Goal: Transaction & Acquisition: Purchase product/service

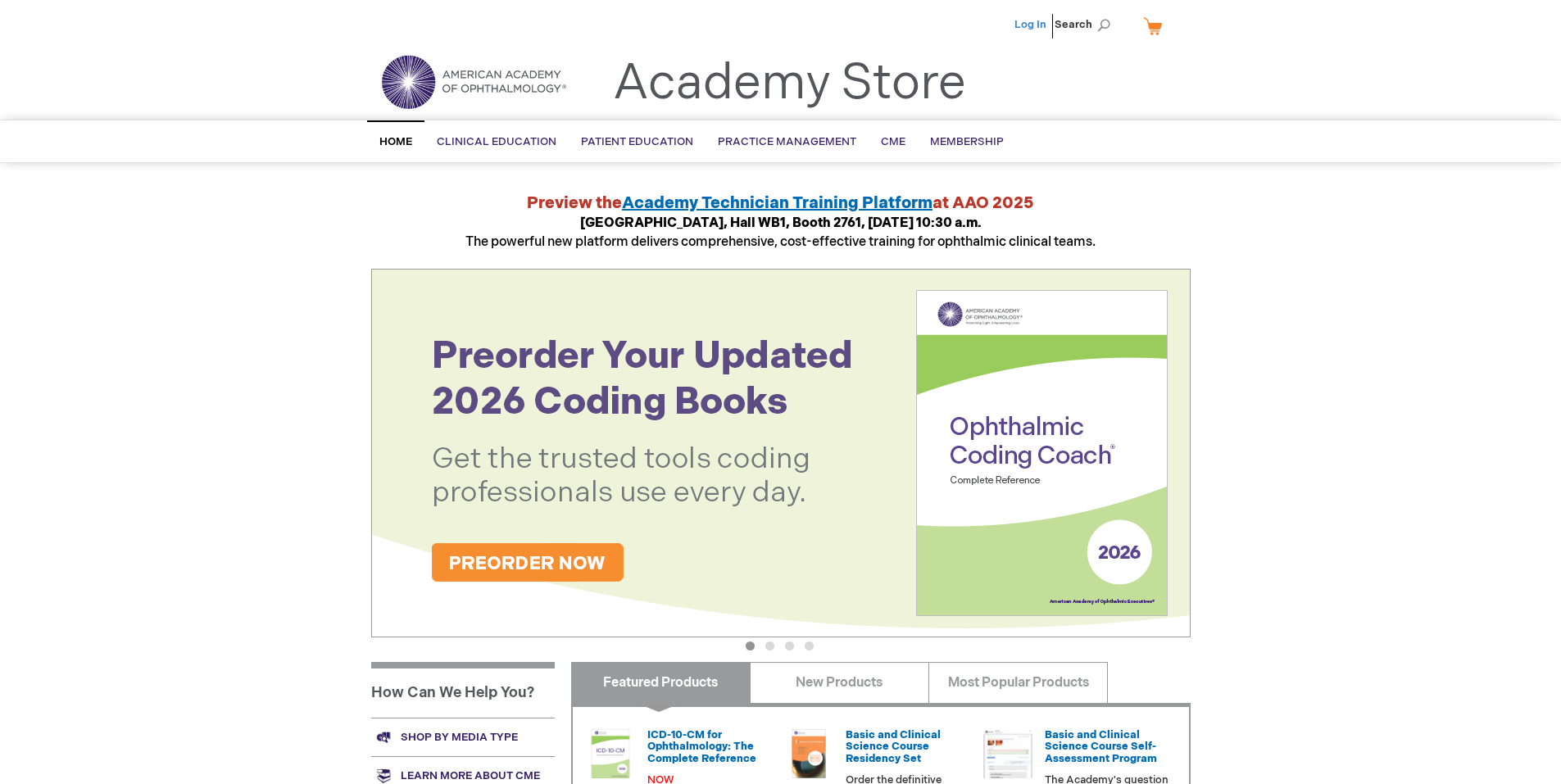
click at [1034, 23] on link "Log In" at bounding box center [1031, 24] width 32 height 13
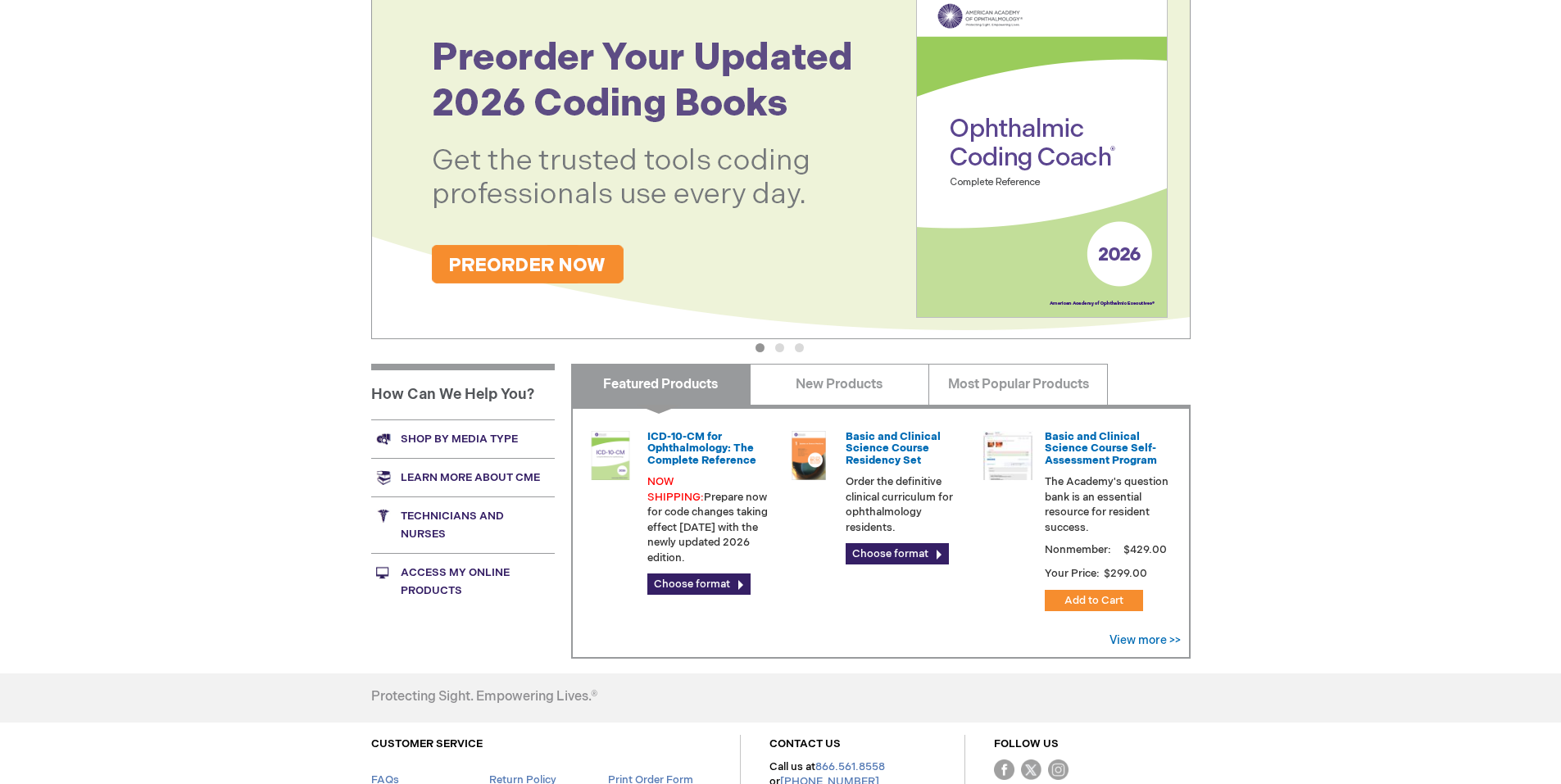
scroll to position [327, 0]
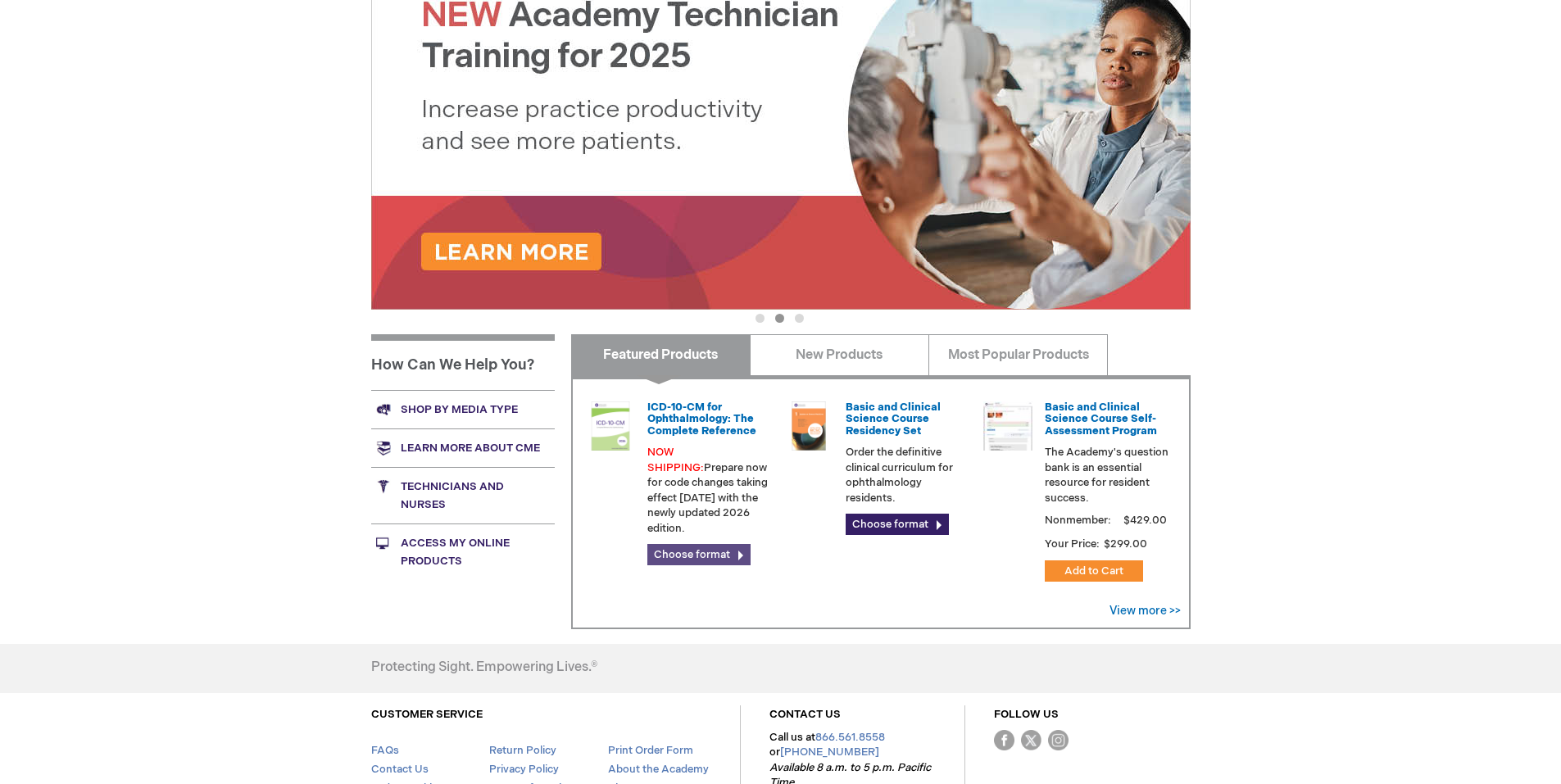
click at [685, 544] on link "Choose format" at bounding box center [699, 554] width 103 height 22
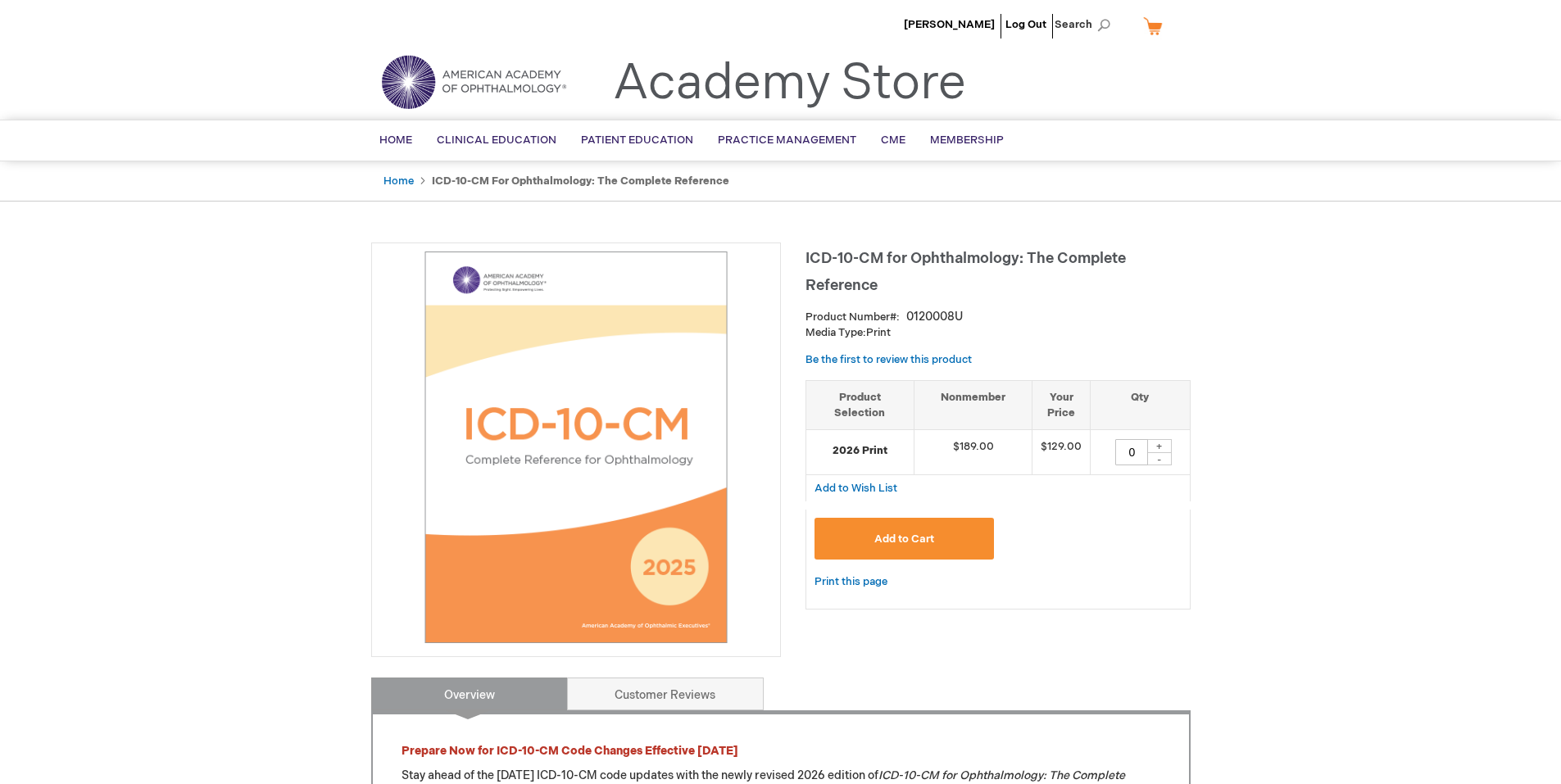
click at [949, 536] on button "Add to Cart" at bounding box center [904, 538] width 180 height 42
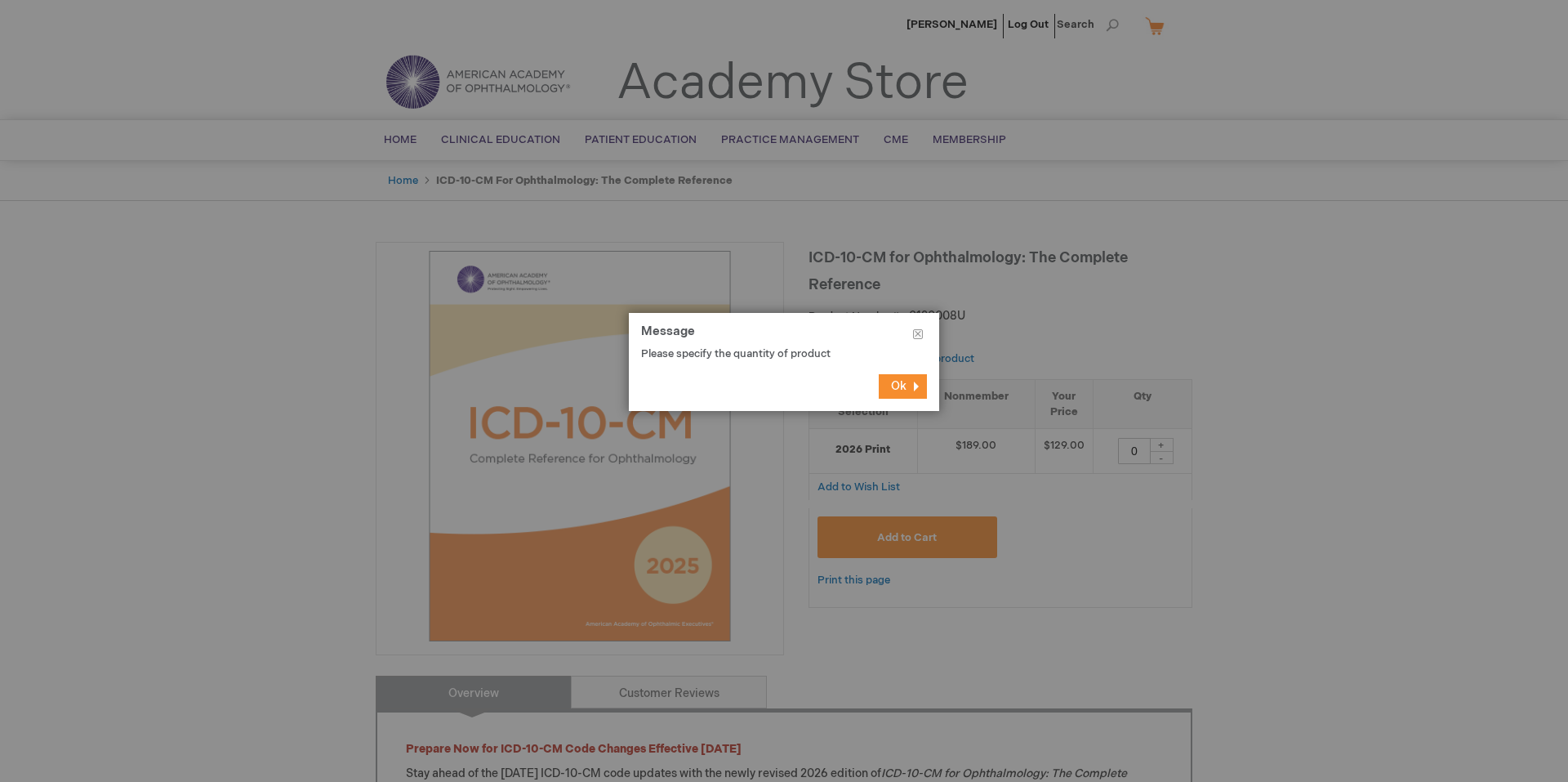
click at [909, 385] on button "Ok" at bounding box center [903, 386] width 49 height 24
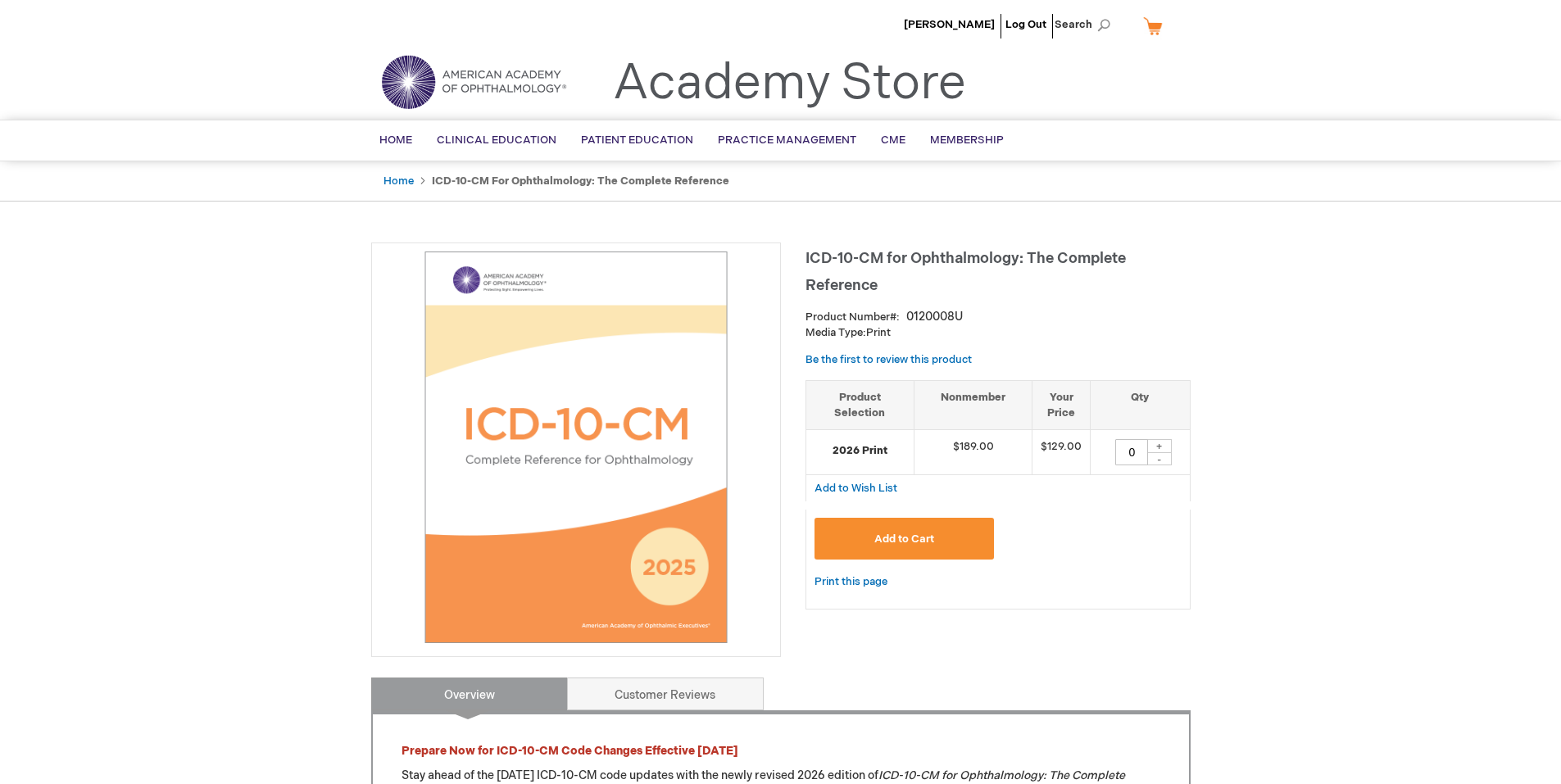
click at [1165, 445] on div "+" at bounding box center [1159, 445] width 24 height 14
type input "1"
click at [898, 546] on span "Add to Cart" at bounding box center [904, 539] width 60 height 13
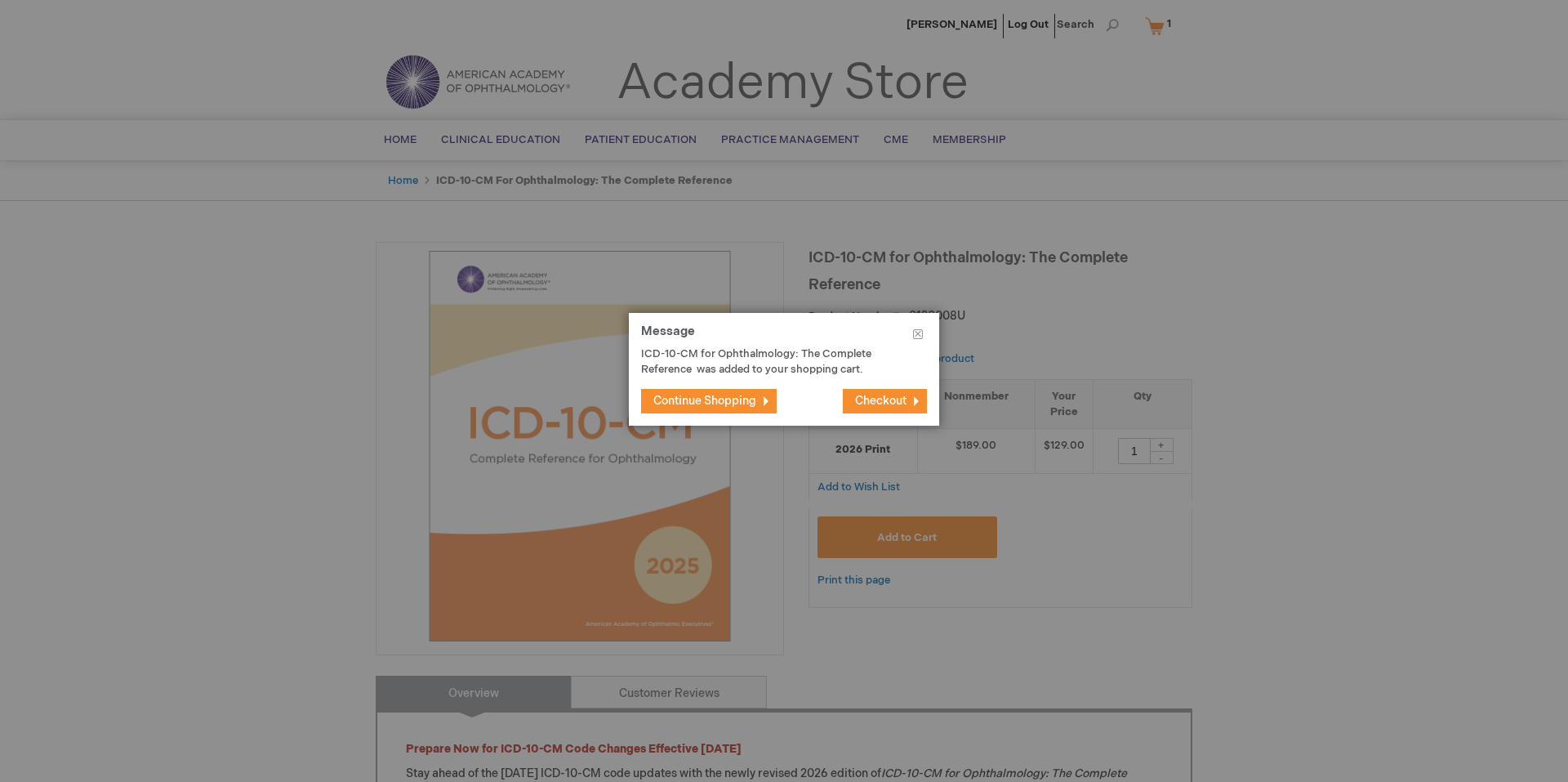
click at [702, 404] on span "Continue Shopping" at bounding box center [705, 400] width 103 height 14
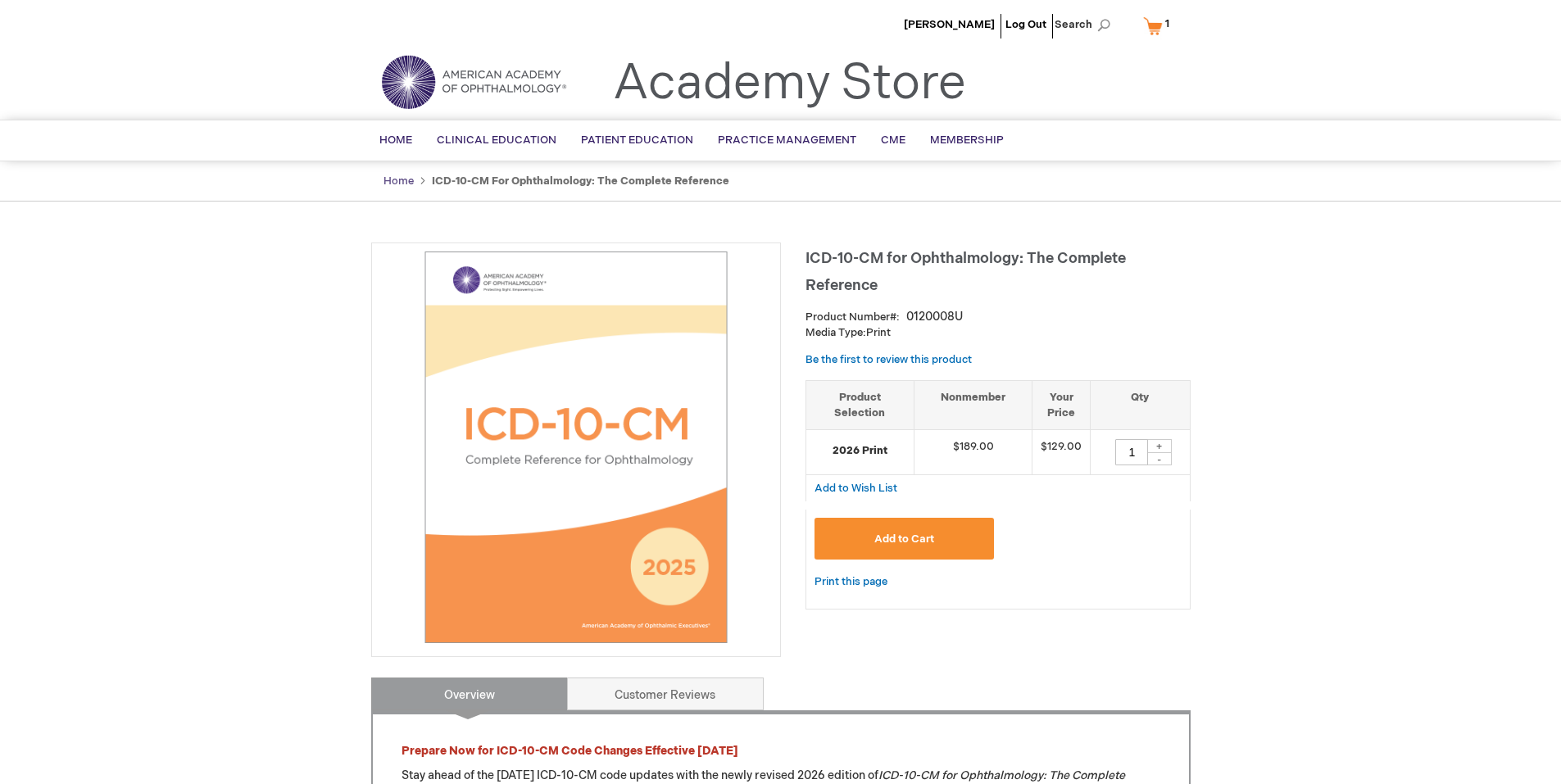
click at [390, 185] on link "Home" at bounding box center [399, 181] width 30 height 13
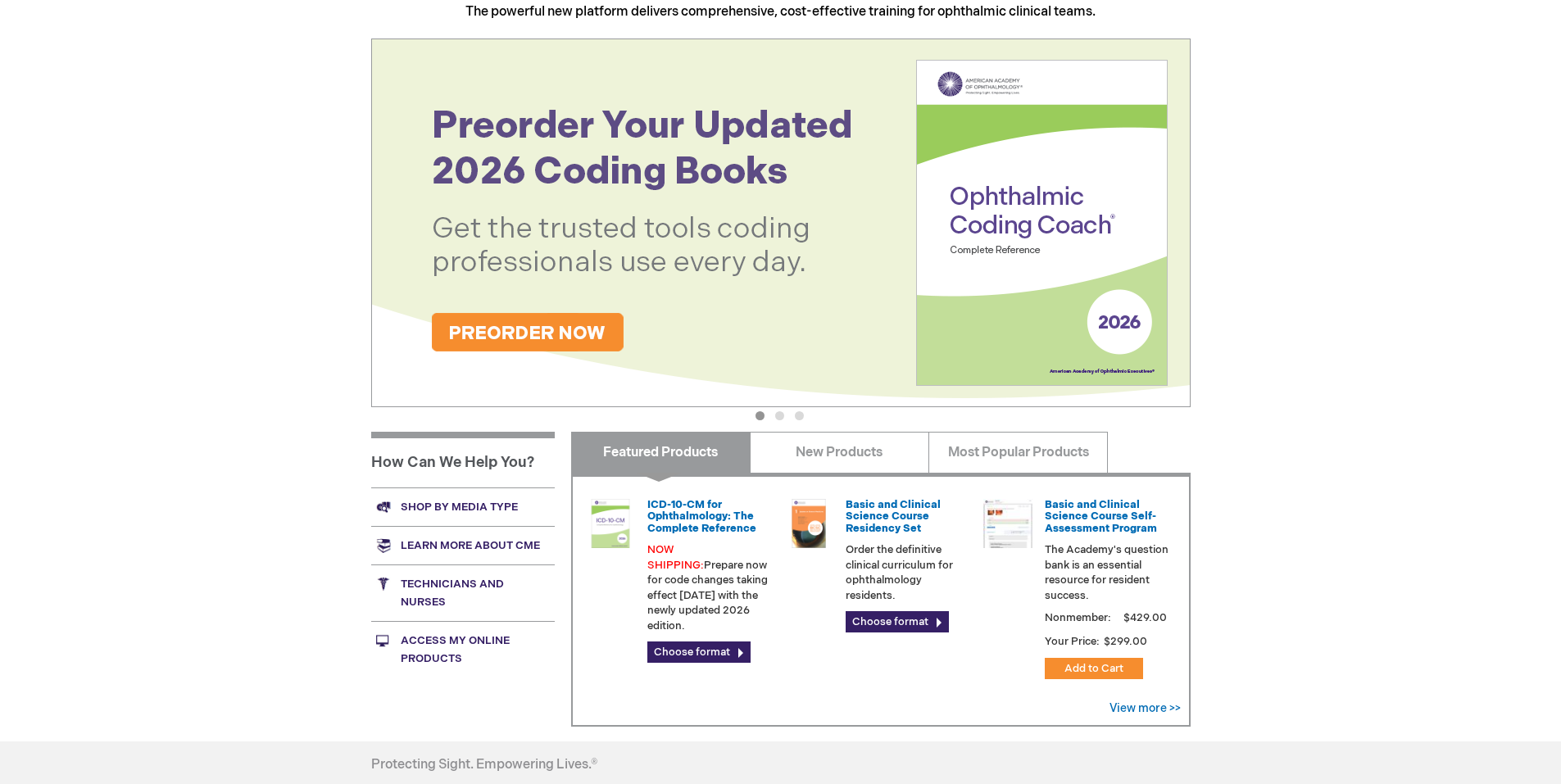
scroll to position [246, 0]
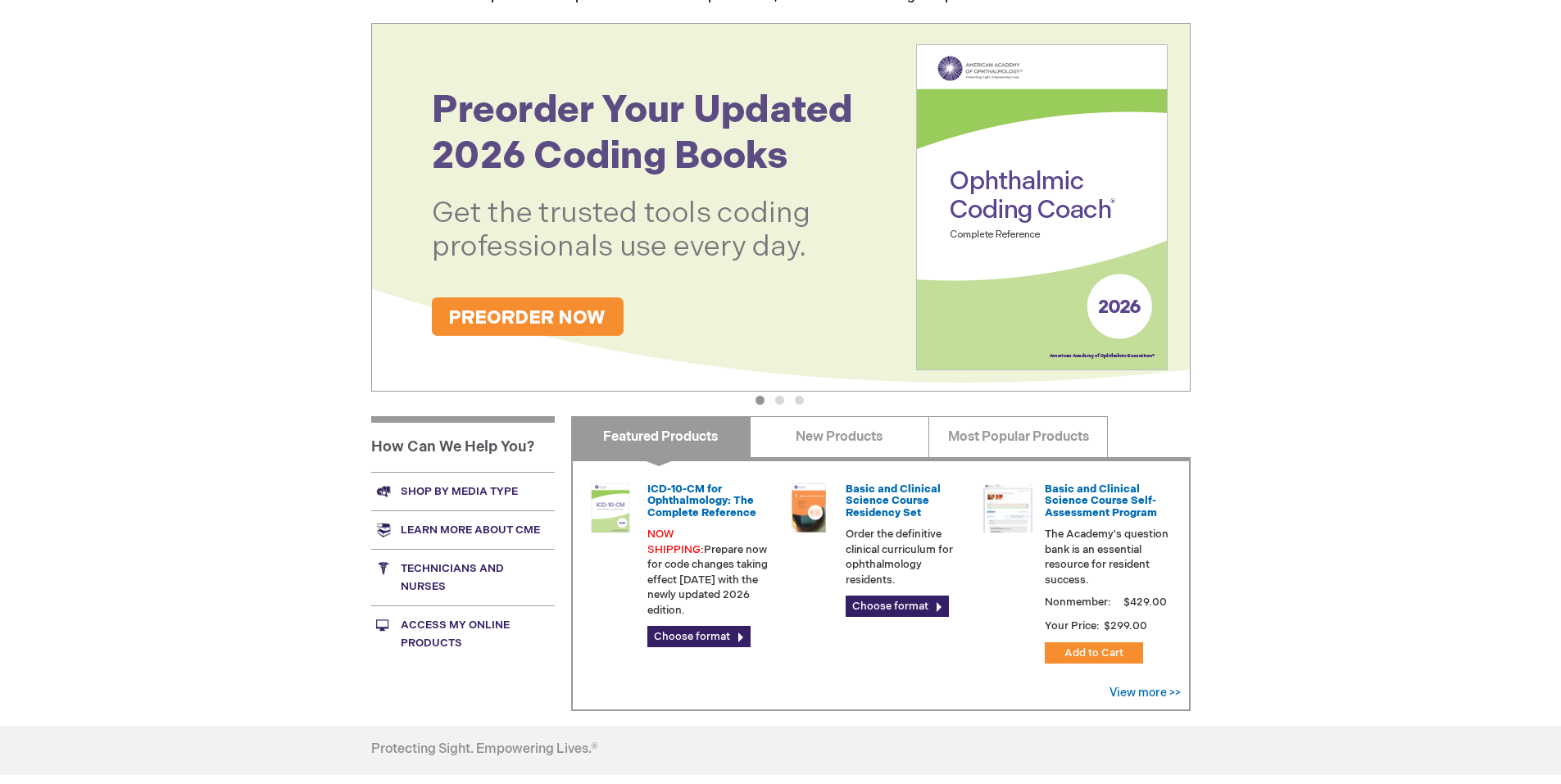
click at [981, 192] on img at bounding box center [781, 206] width 820 height 369
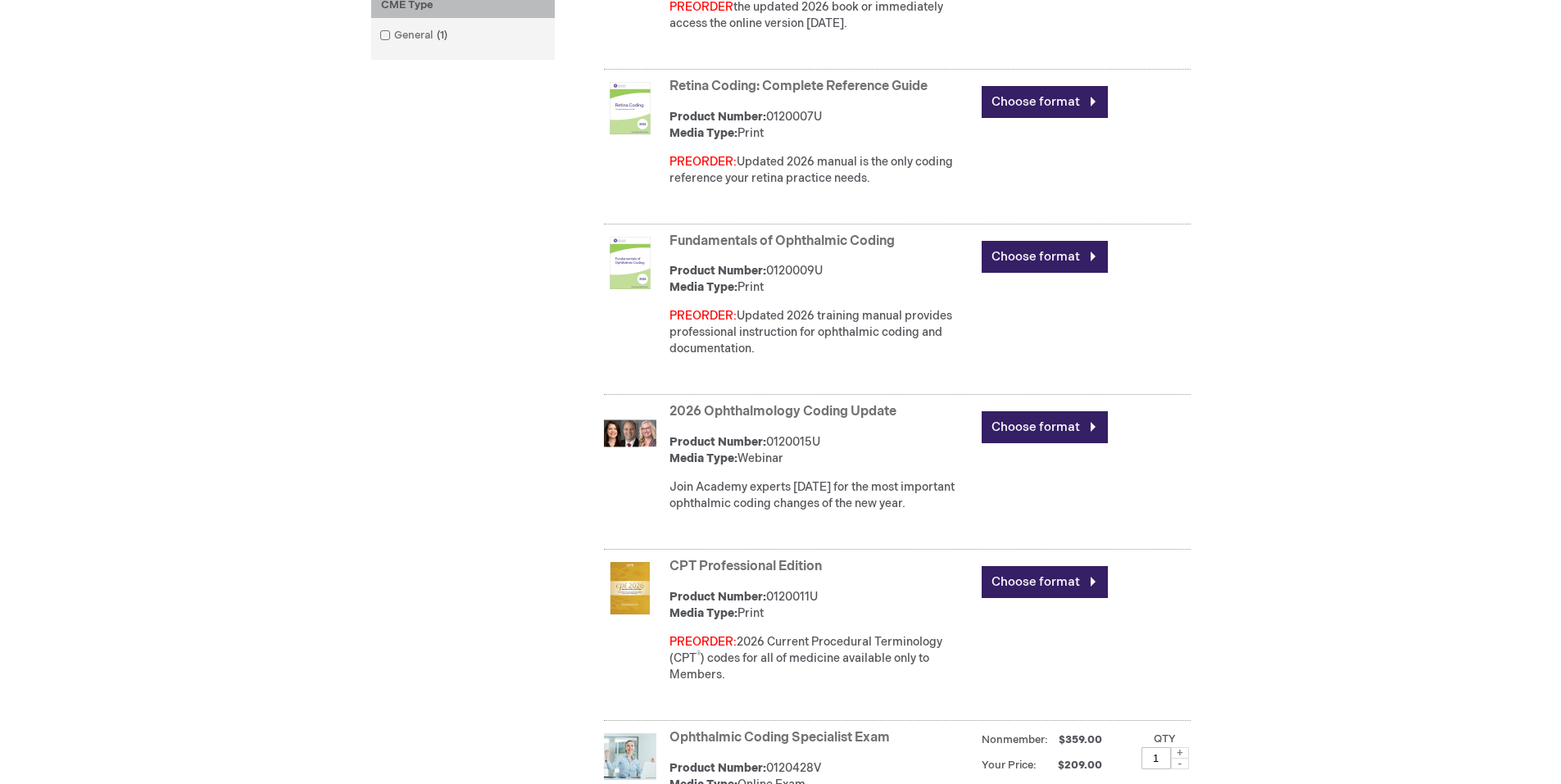
scroll to position [901, 0]
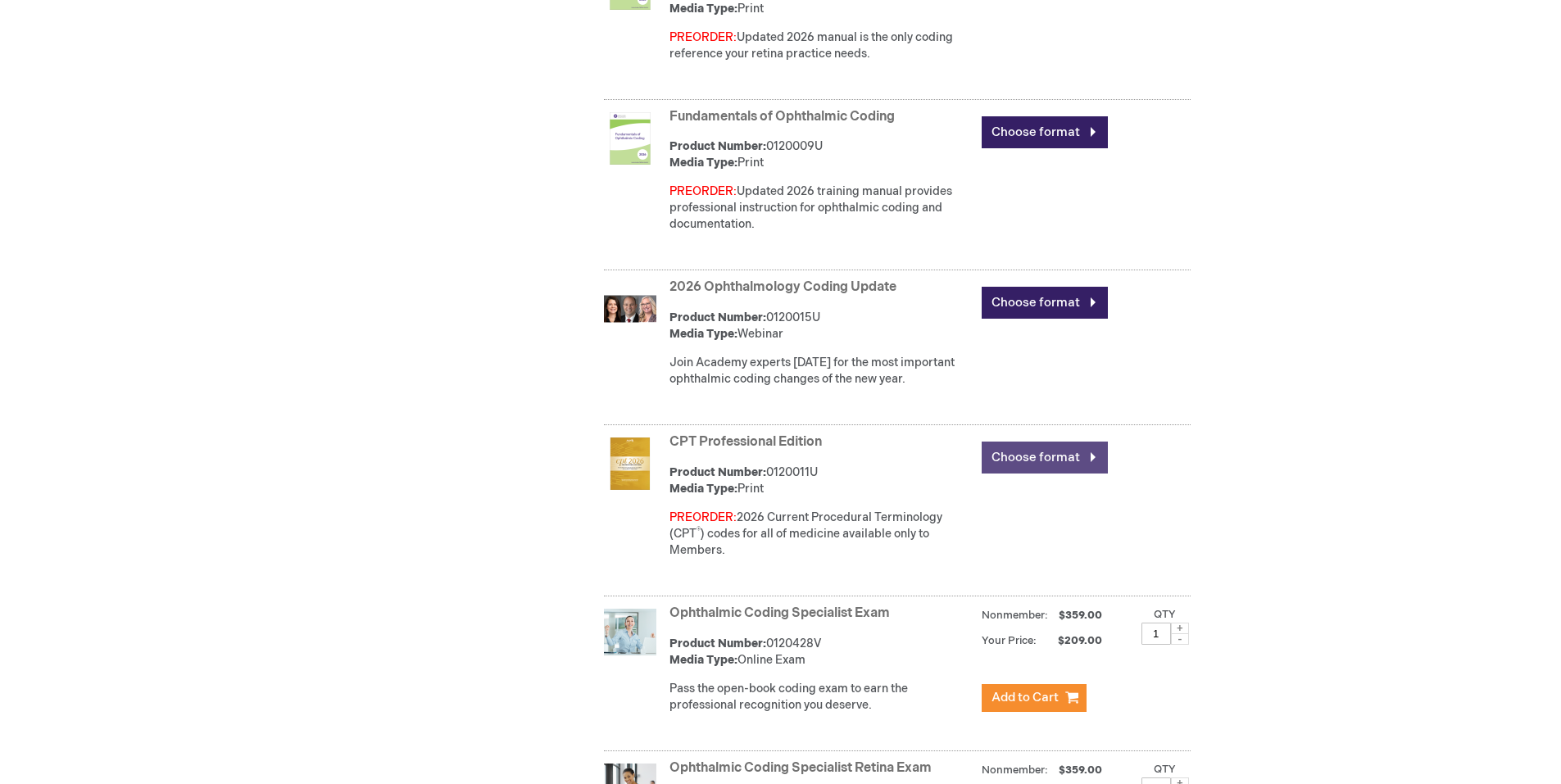
click at [994, 452] on link "Choose format" at bounding box center [1045, 458] width 127 height 32
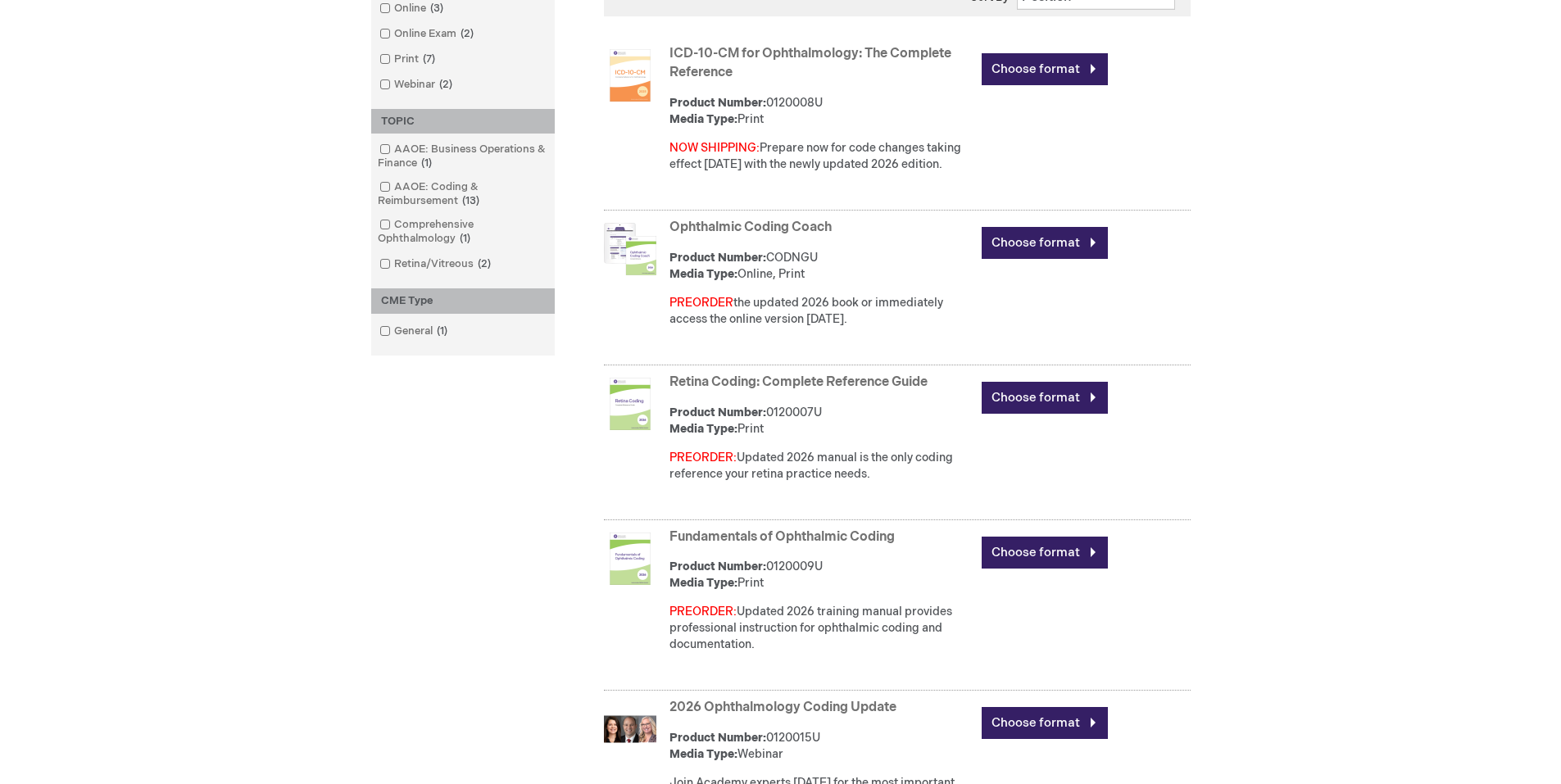
scroll to position [478, 0]
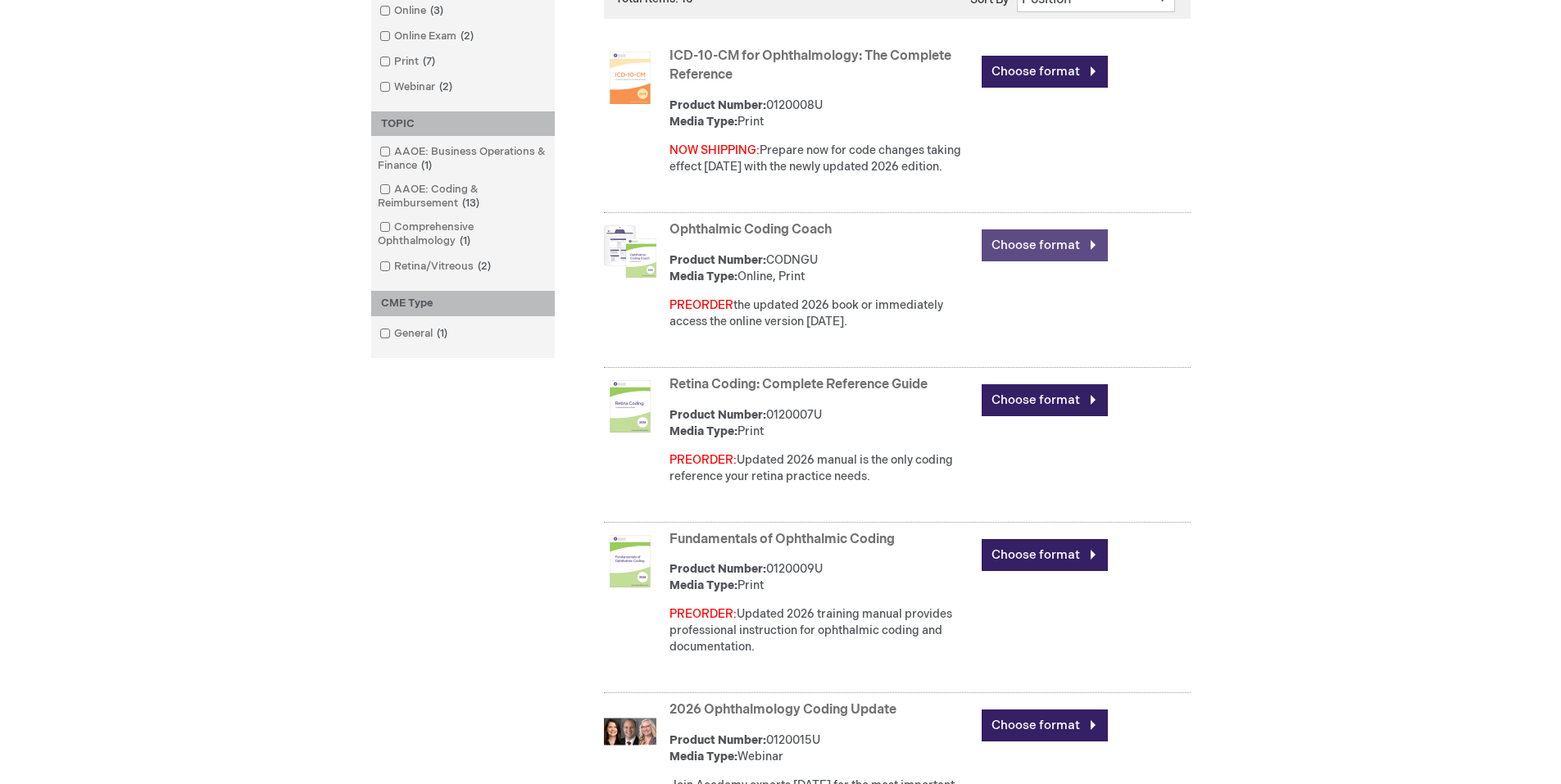
click at [1061, 233] on link "Choose format" at bounding box center [1045, 246] width 127 height 32
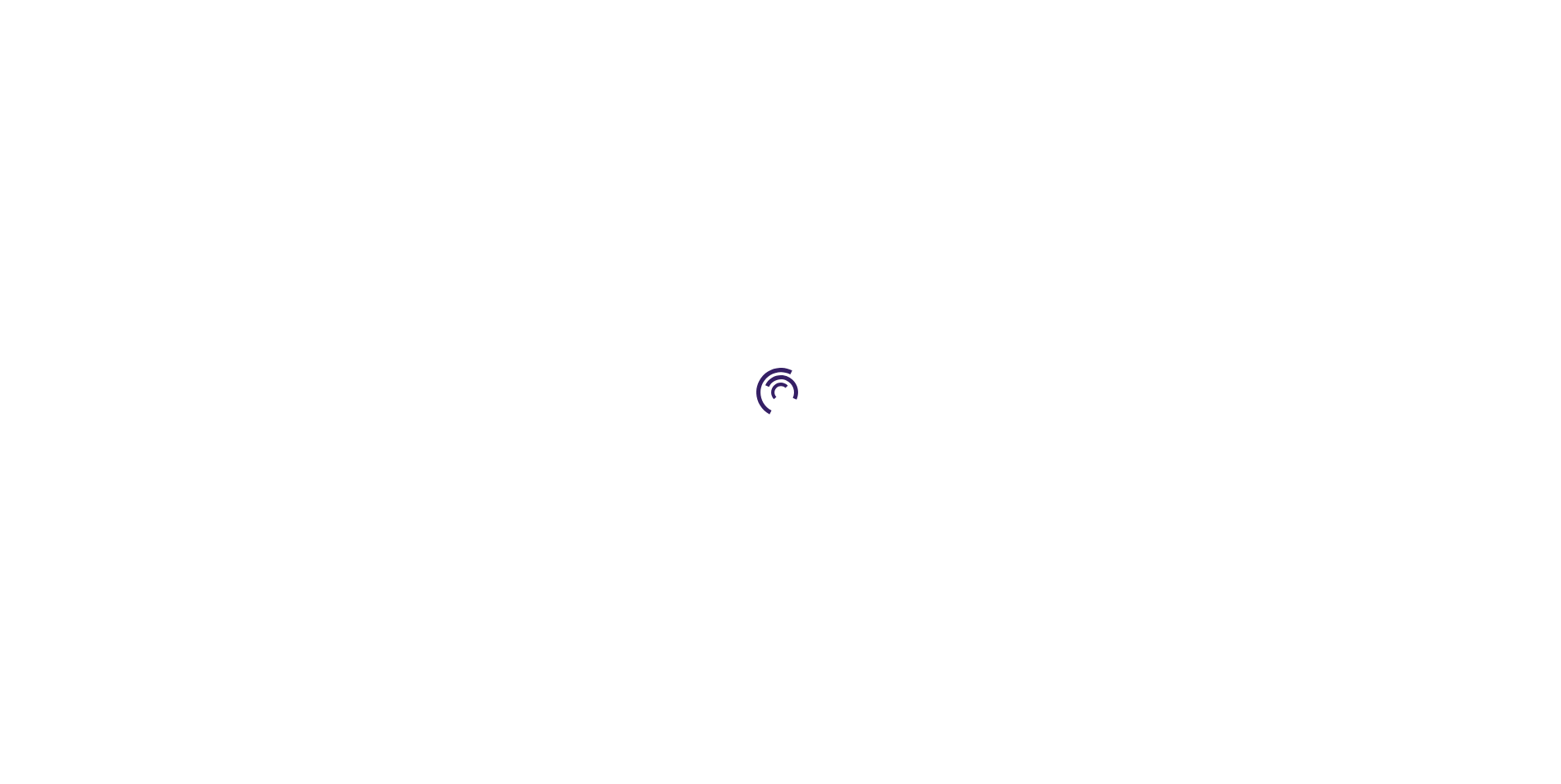
type input "0"
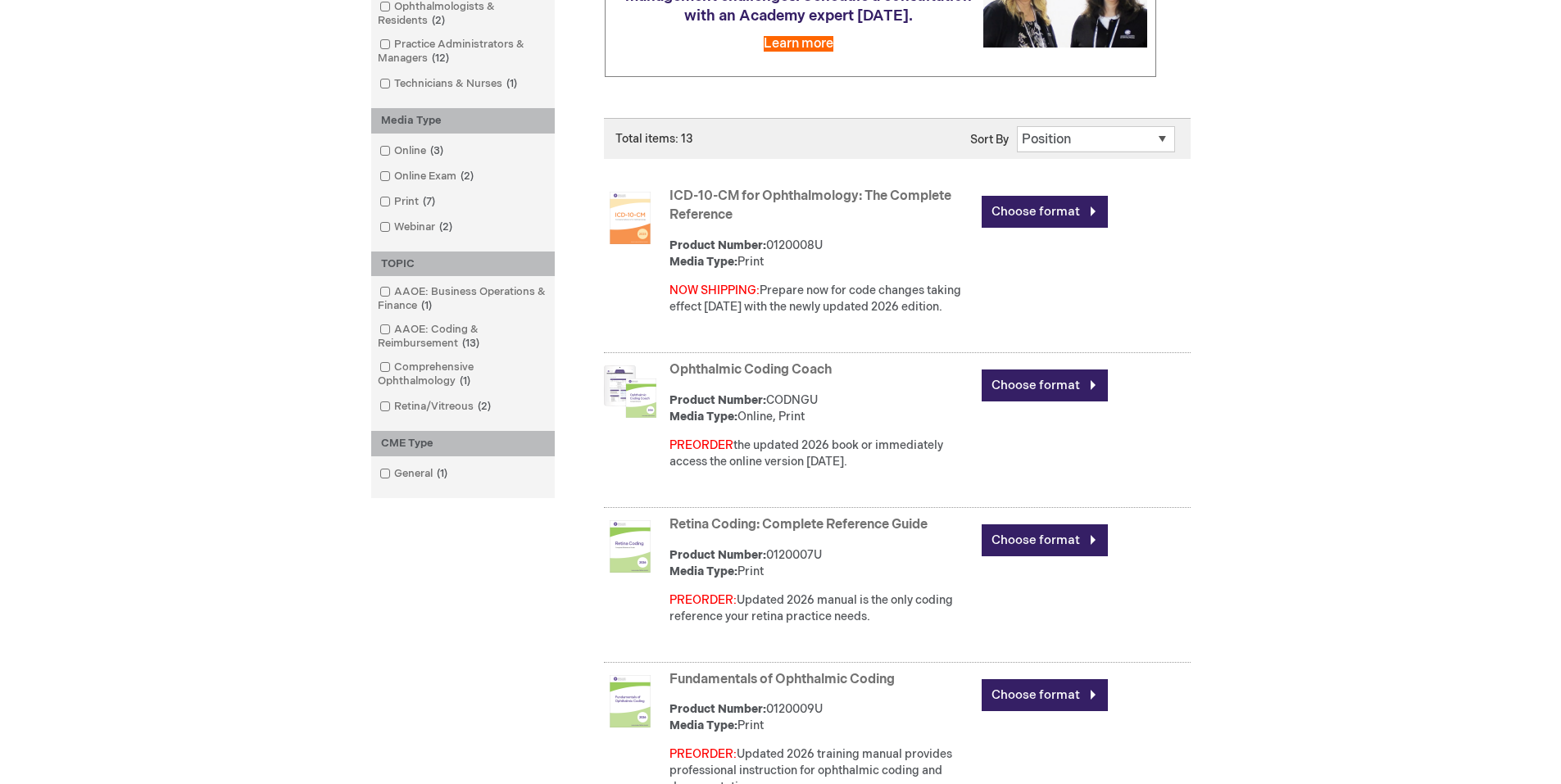
scroll to position [314, 0]
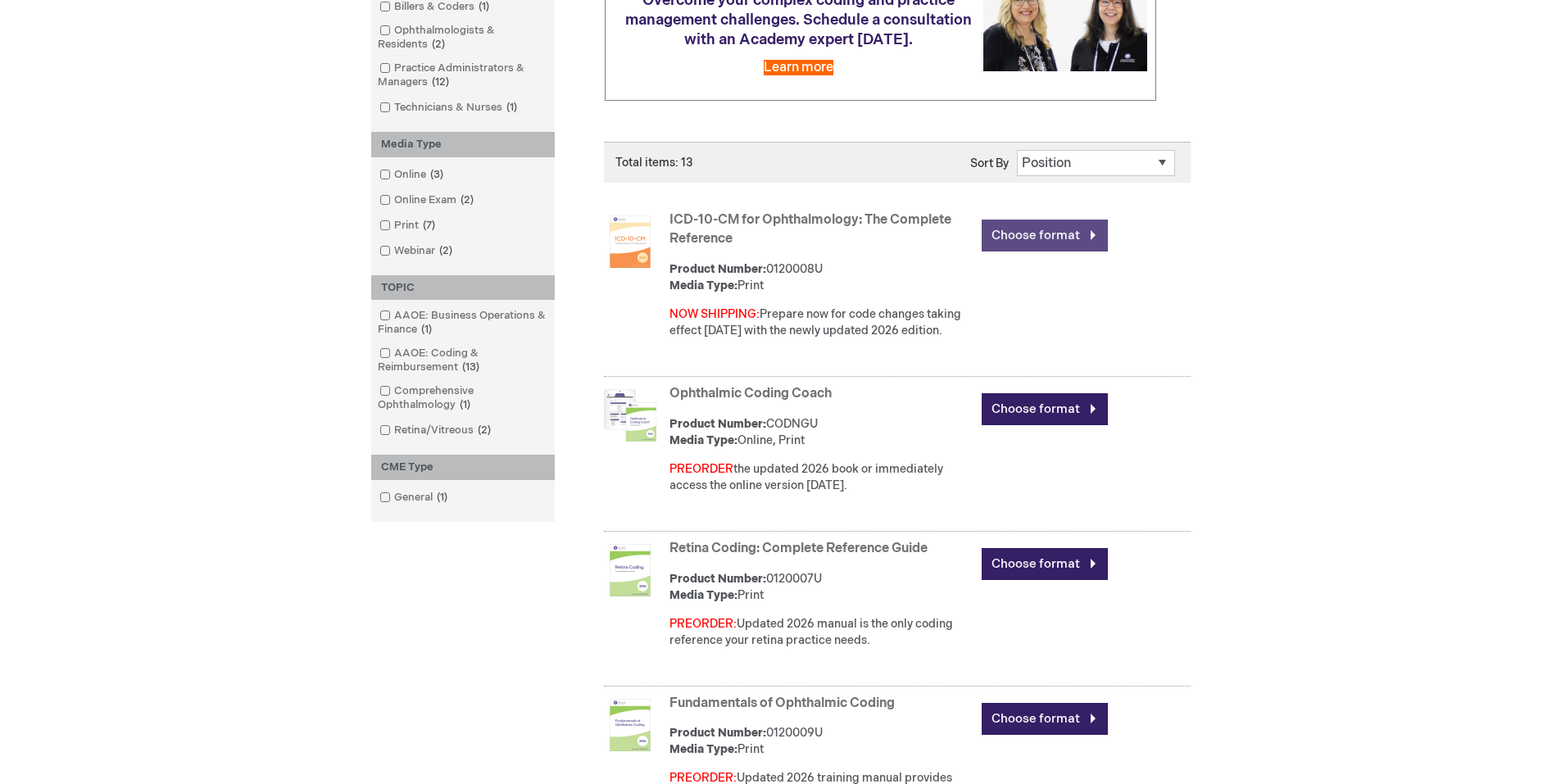
click at [1048, 251] on link "Choose format" at bounding box center [1045, 235] width 127 height 32
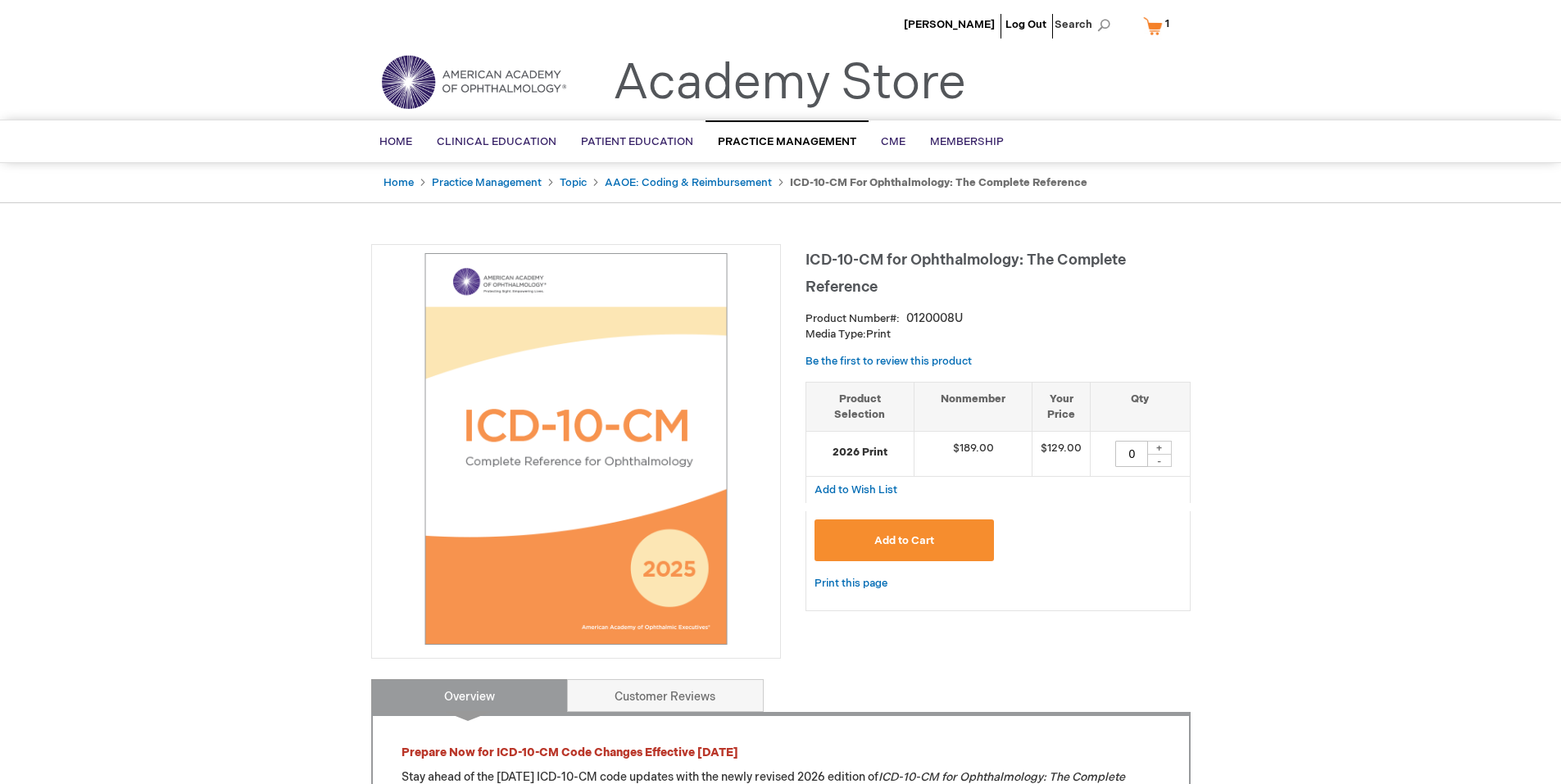
click at [1154, 23] on link "My Cart 1 1 items" at bounding box center [1159, 25] width 40 height 29
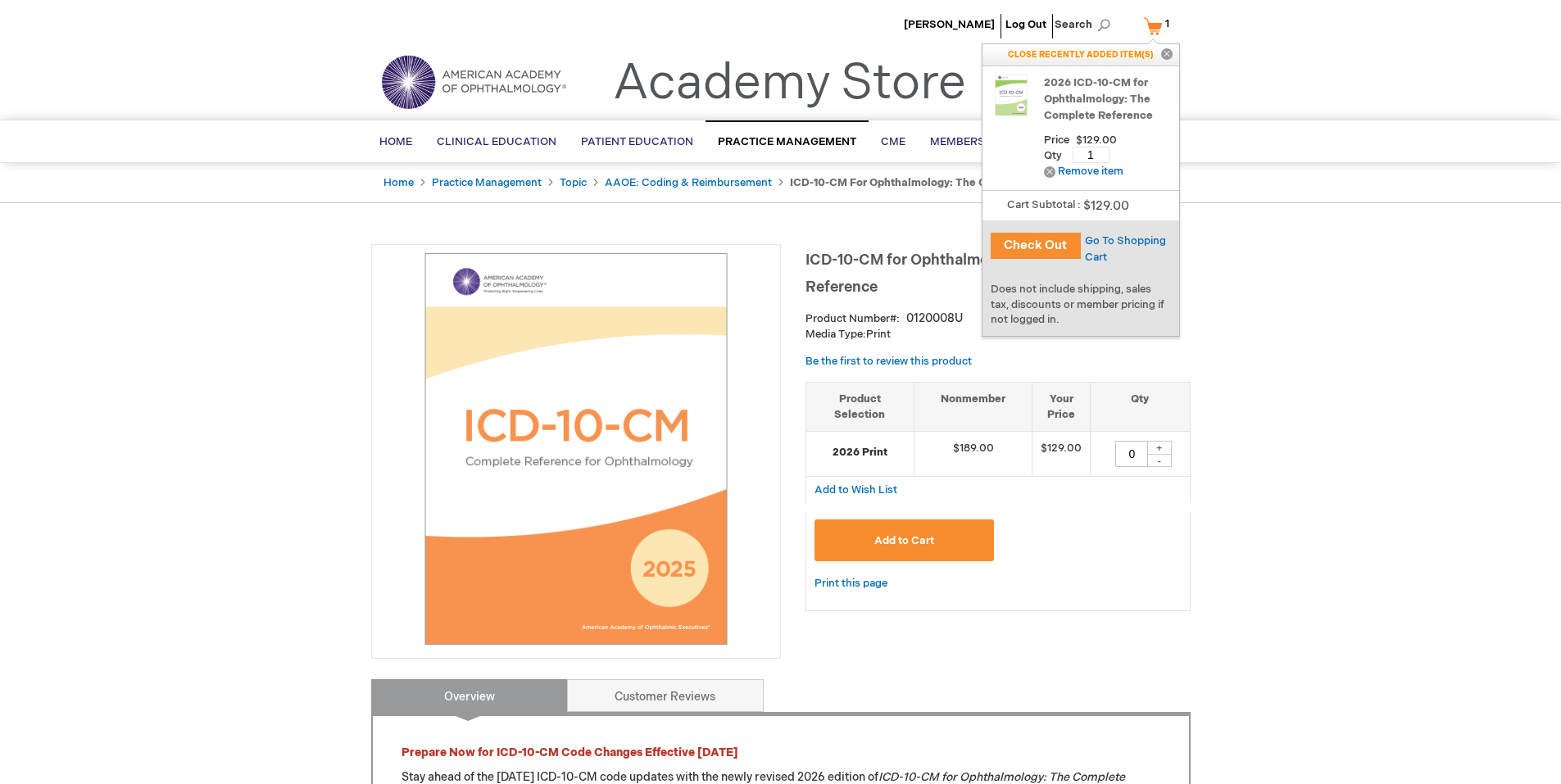
click at [1048, 249] on button "Check Out" at bounding box center [1036, 246] width 90 height 26
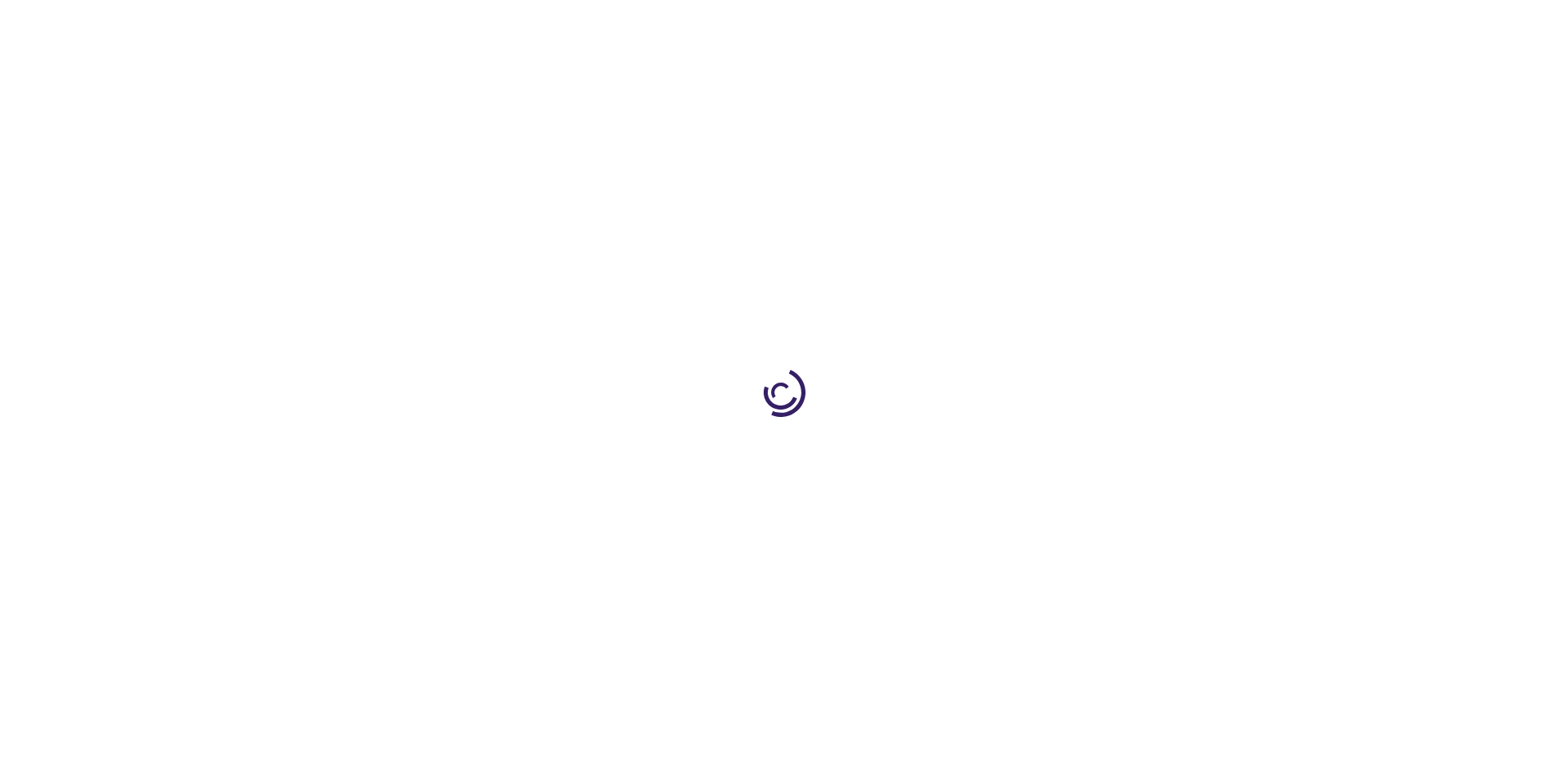
select select "US"
select select "47"
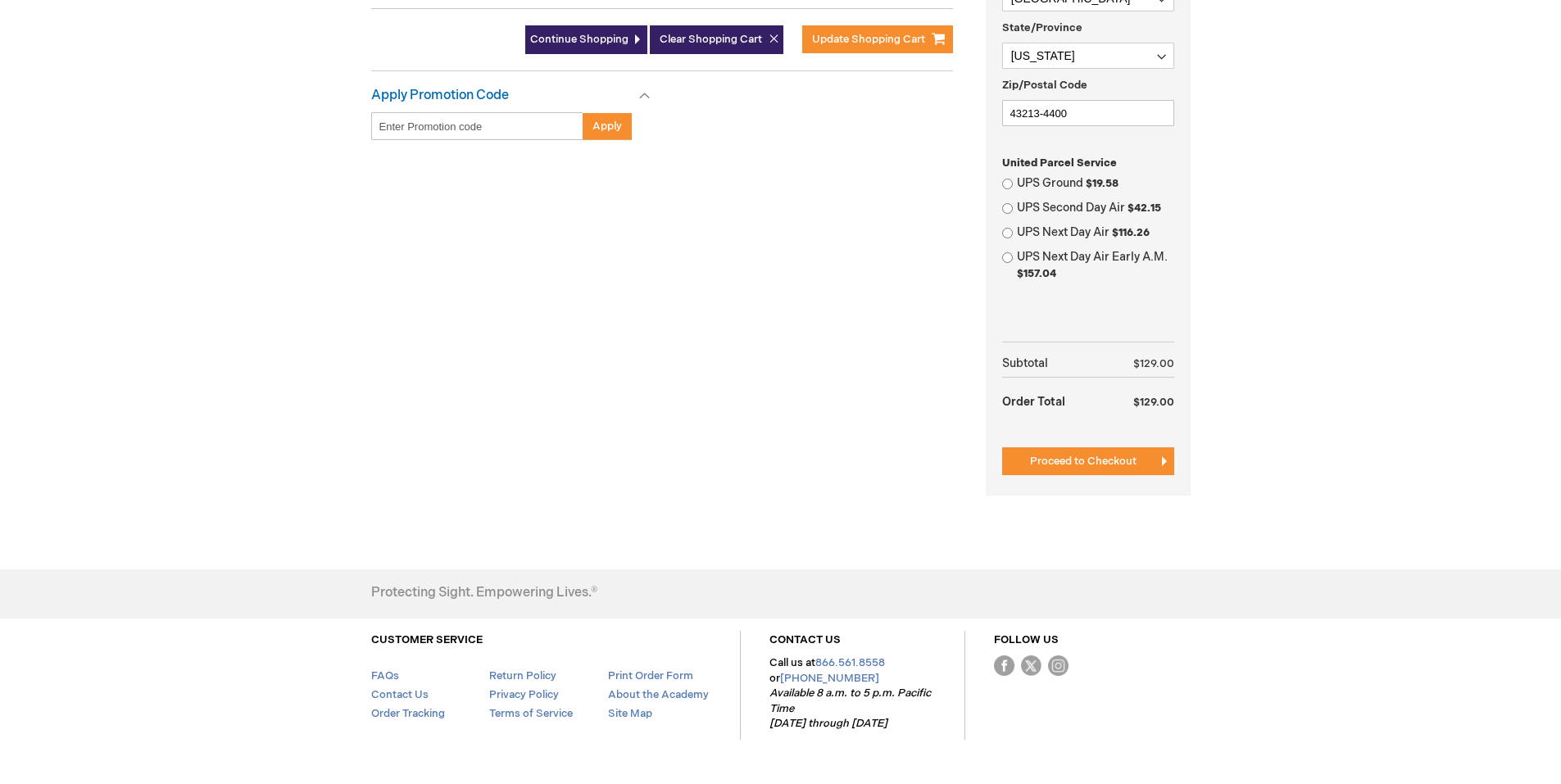
scroll to position [628, 0]
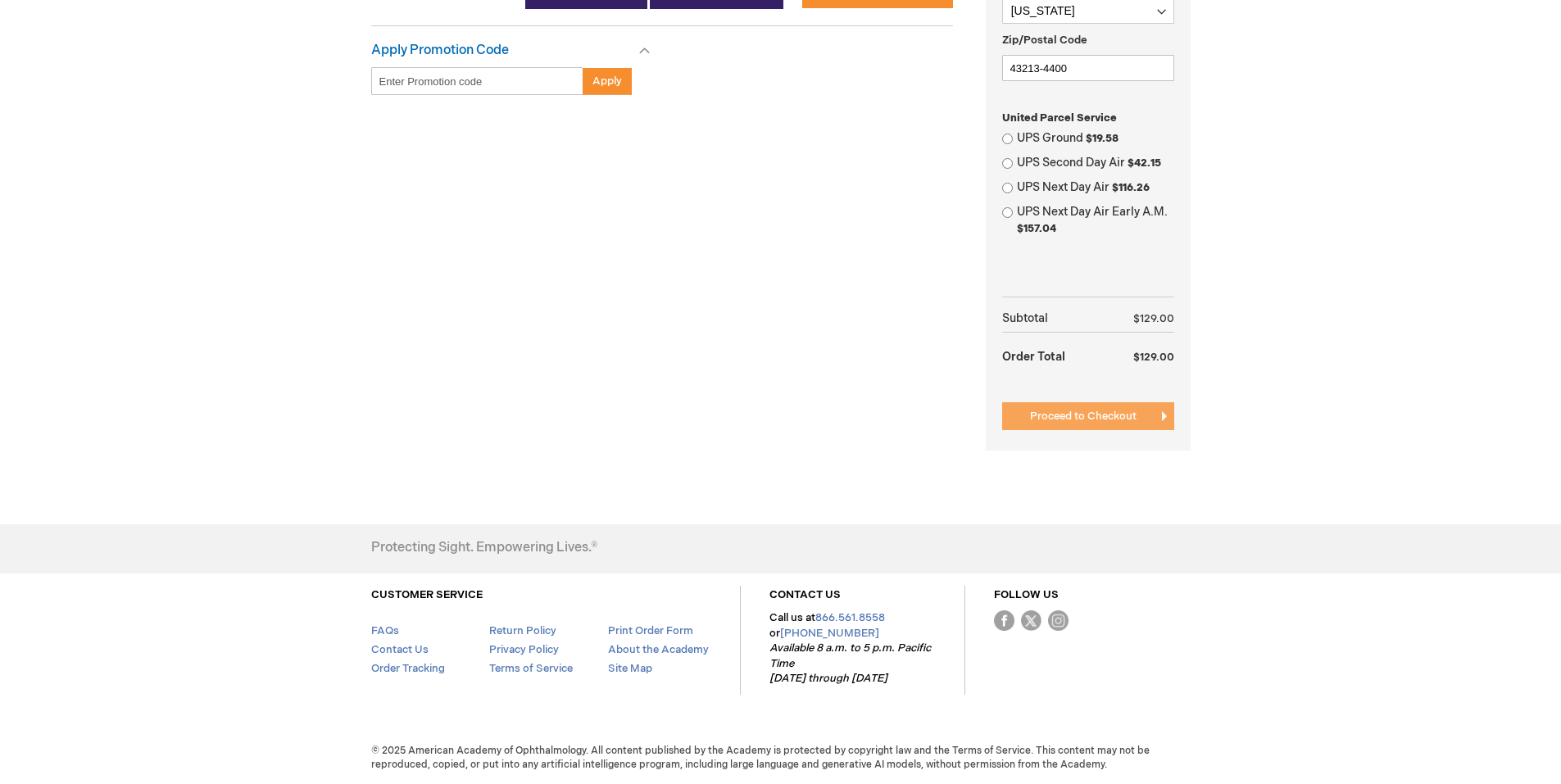
click at [1085, 417] on span "Proceed to Checkout" at bounding box center [1084, 416] width 107 height 13
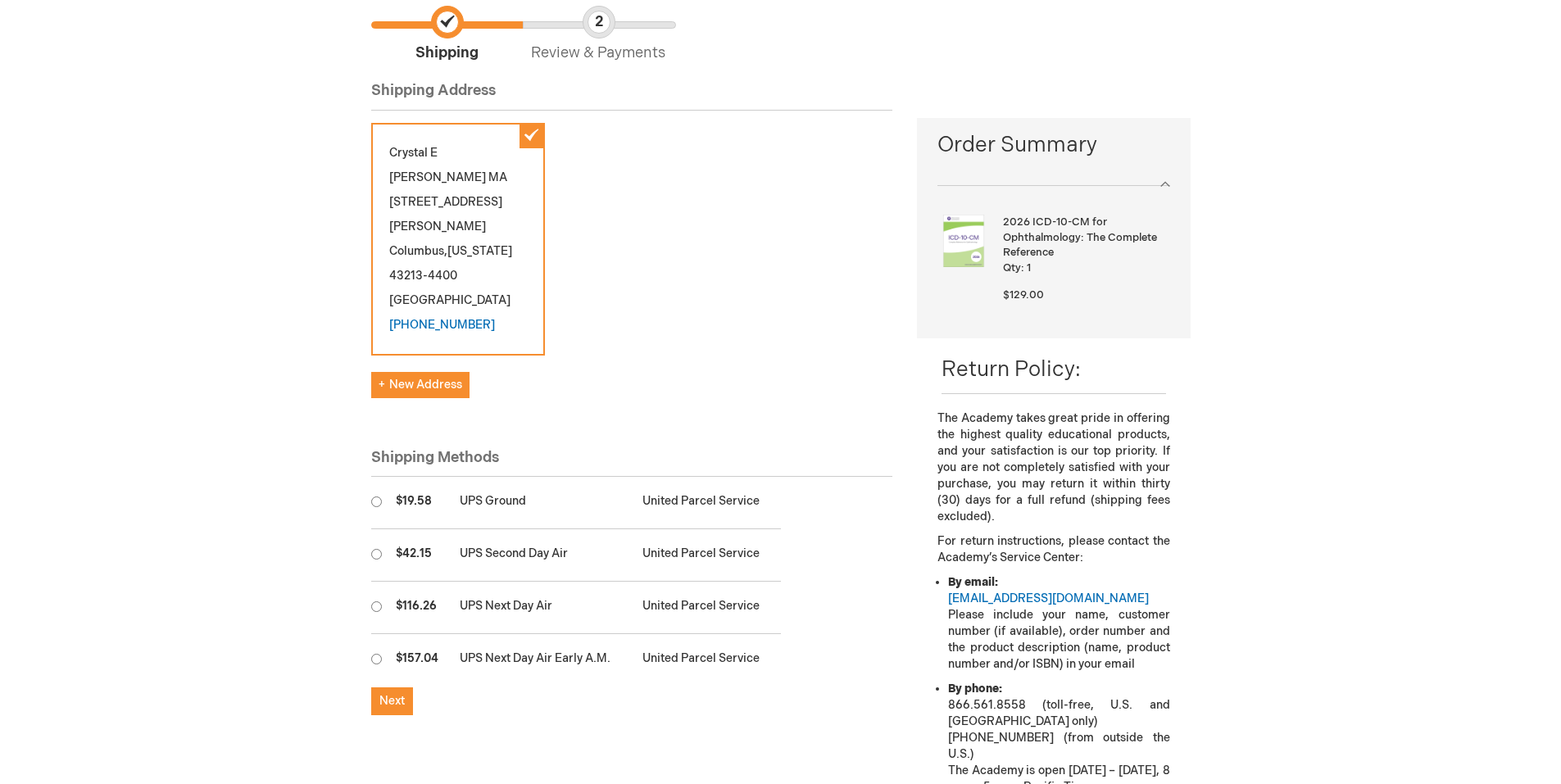
scroll to position [164, 0]
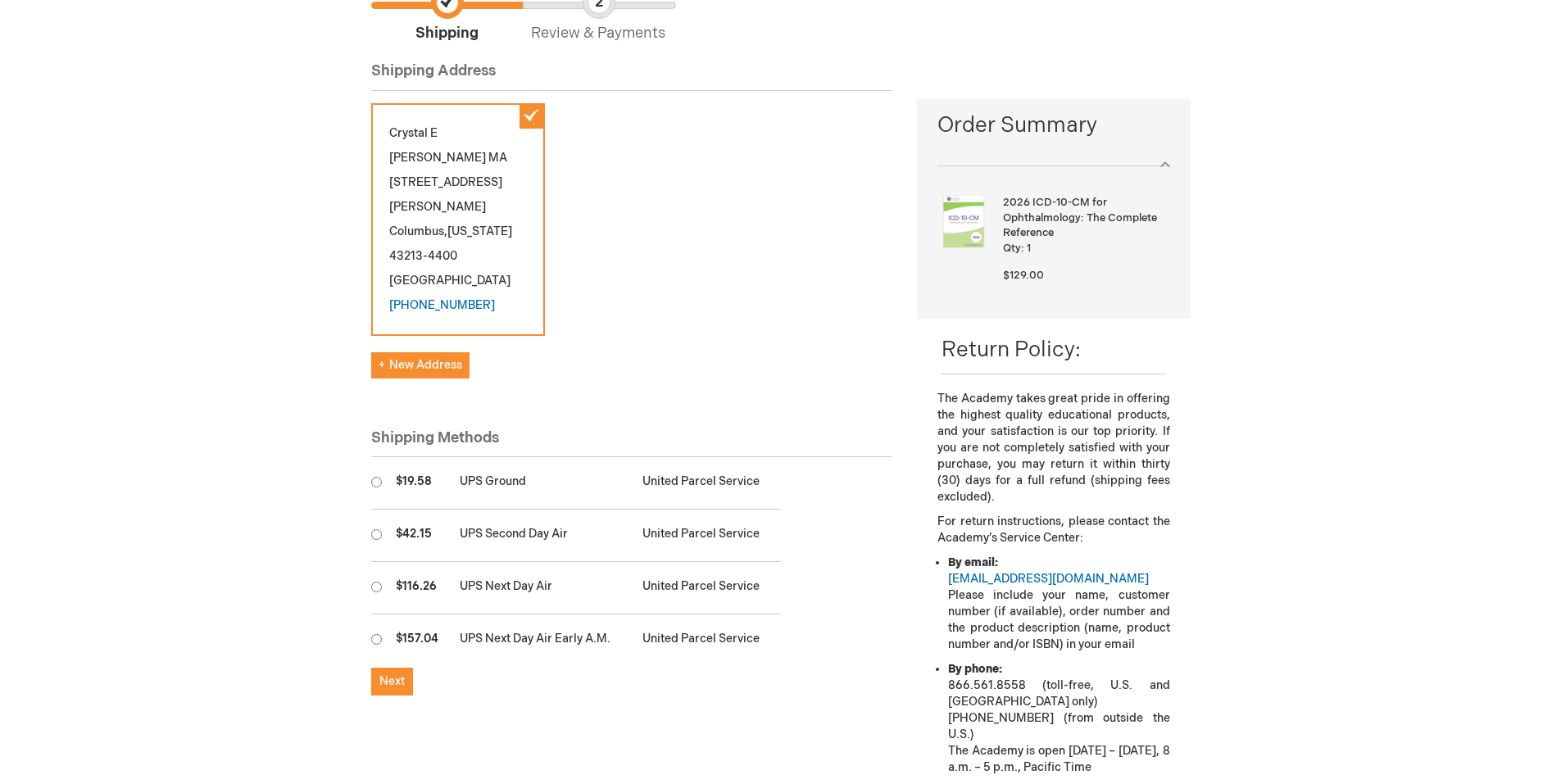
click at [370, 431] on main "Checkout Log In Close Log In Email Address Password Log In Forgot Your Password?" at bounding box center [781, 415] width 844 height 892
click at [376, 476] on input "radio" at bounding box center [376, 481] width 10 height 10
radio input "true"
click at [405, 668] on button "Next" at bounding box center [392, 682] width 42 height 28
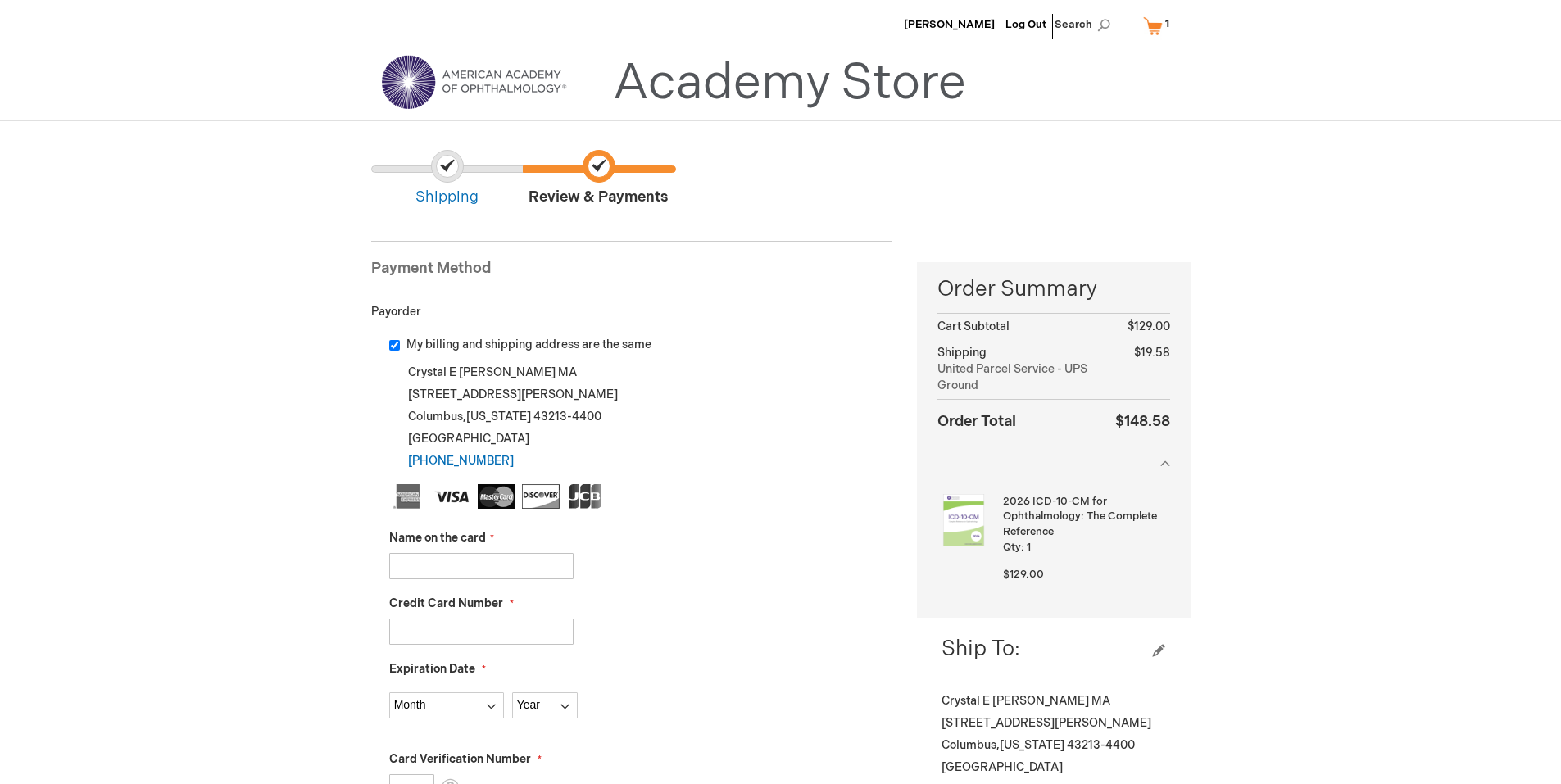
click at [464, 554] on input "Name on the card" at bounding box center [481, 566] width 185 height 26
type input "Jennifer Young"
type input "5526322877004616"
select select "5"
select select "2026"
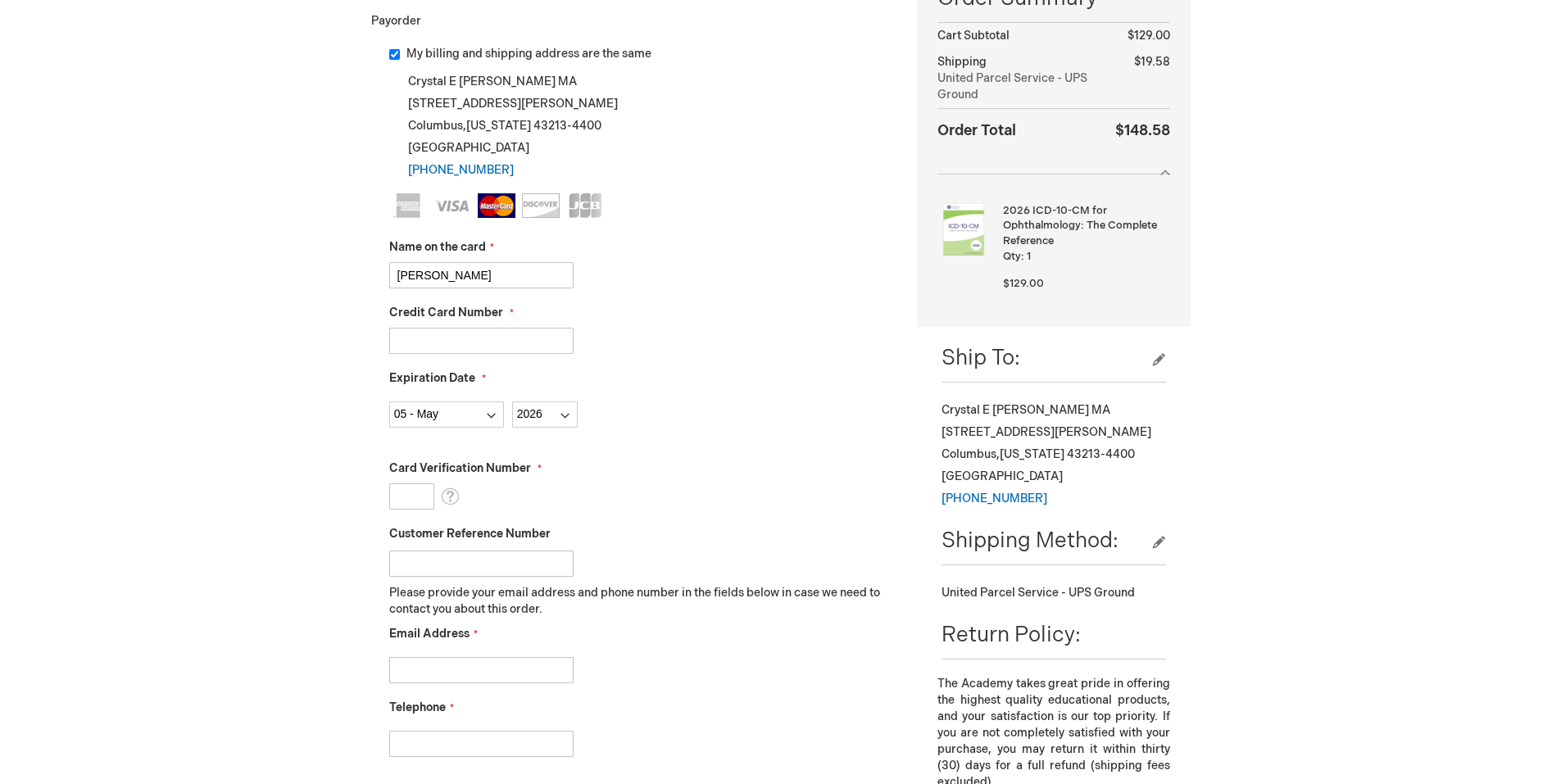
scroll to position [327, 0]
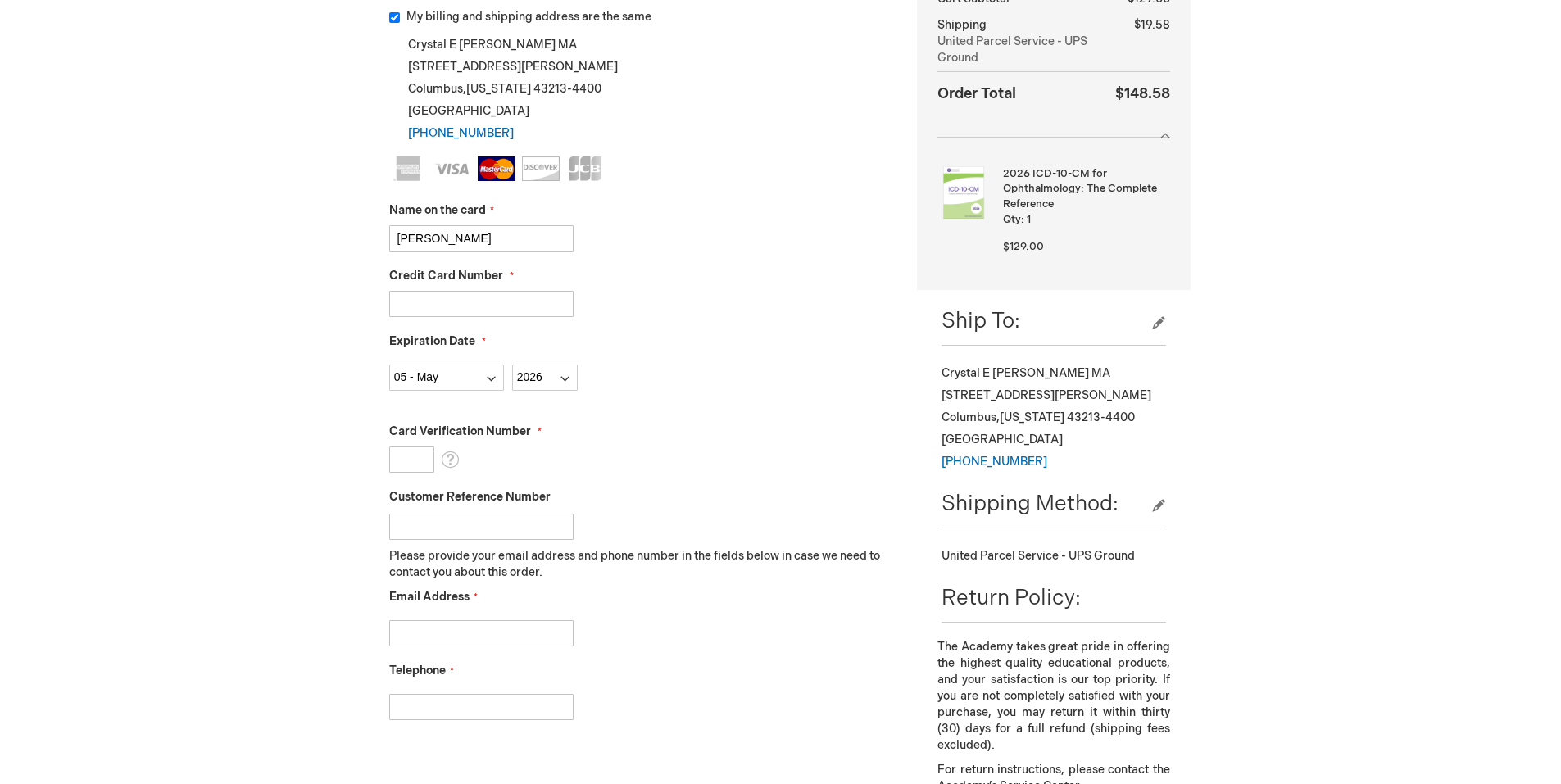
click at [394, 445] on div "Card Verification Number What is this?" at bounding box center [641, 448] width 504 height 49
click at [401, 459] on input "Card Verification Number" at bounding box center [412, 460] width 45 height 26
click at [523, 302] on input "5526322877004616" at bounding box center [481, 304] width 185 height 26
click at [408, 462] on input "Card Verification Number" at bounding box center [412, 460] width 45 height 26
type input "128"
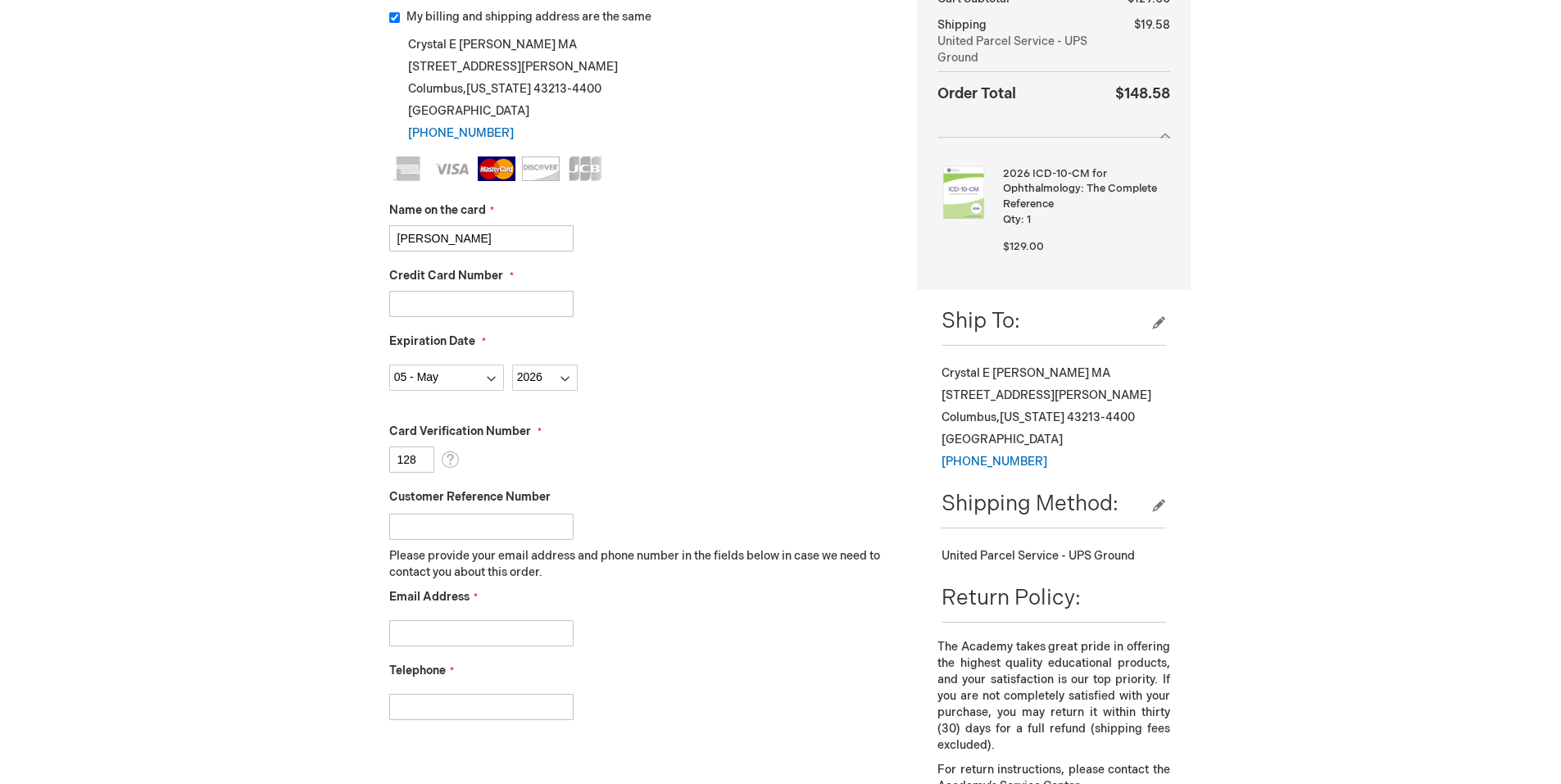
click at [713, 434] on label "Card Verification Number" at bounding box center [641, 431] width 504 height 16
click at [434, 446] on input "128" at bounding box center [412, 460] width 45 height 26
click at [488, 629] on input "Email Address" at bounding box center [481, 633] width 185 height 26
type input "crystal@canyoneyemd.com"
type input "6148669134"
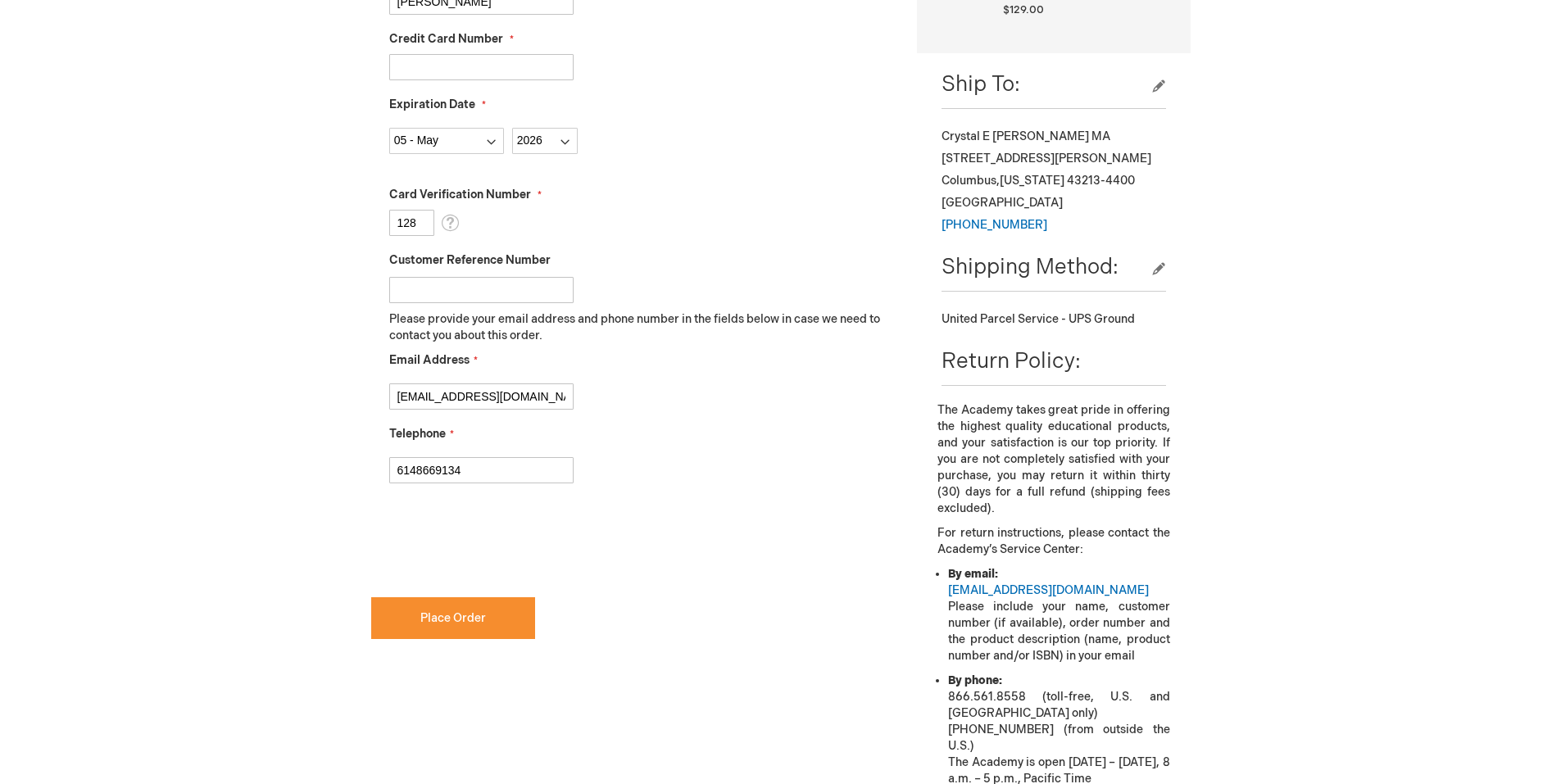
scroll to position [574, 0]
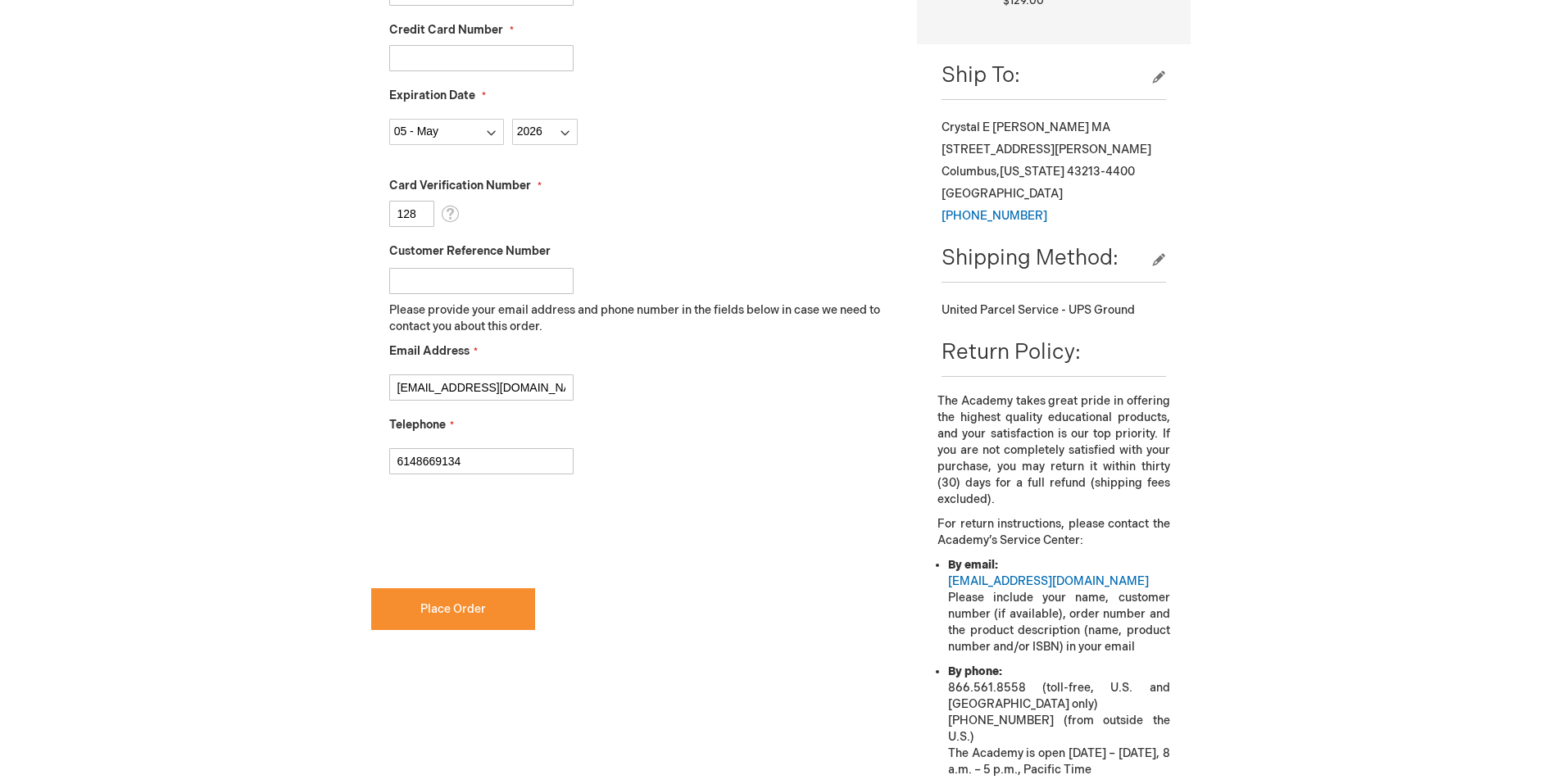
checkbox input "true"
click at [469, 607] on span "Place Order" at bounding box center [453, 609] width 66 height 14
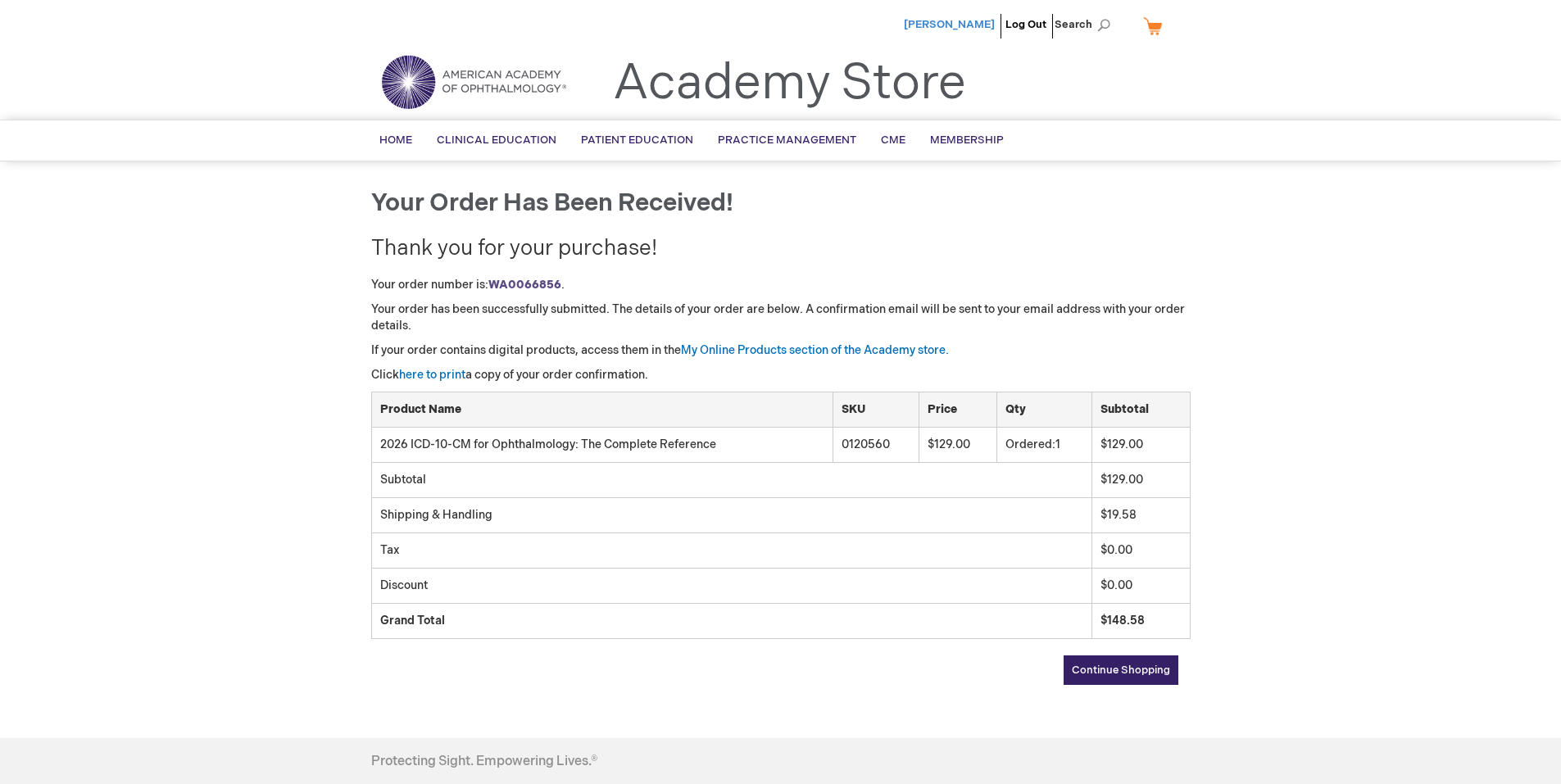
click at [977, 29] on span "[PERSON_NAME]" at bounding box center [949, 24] width 91 height 13
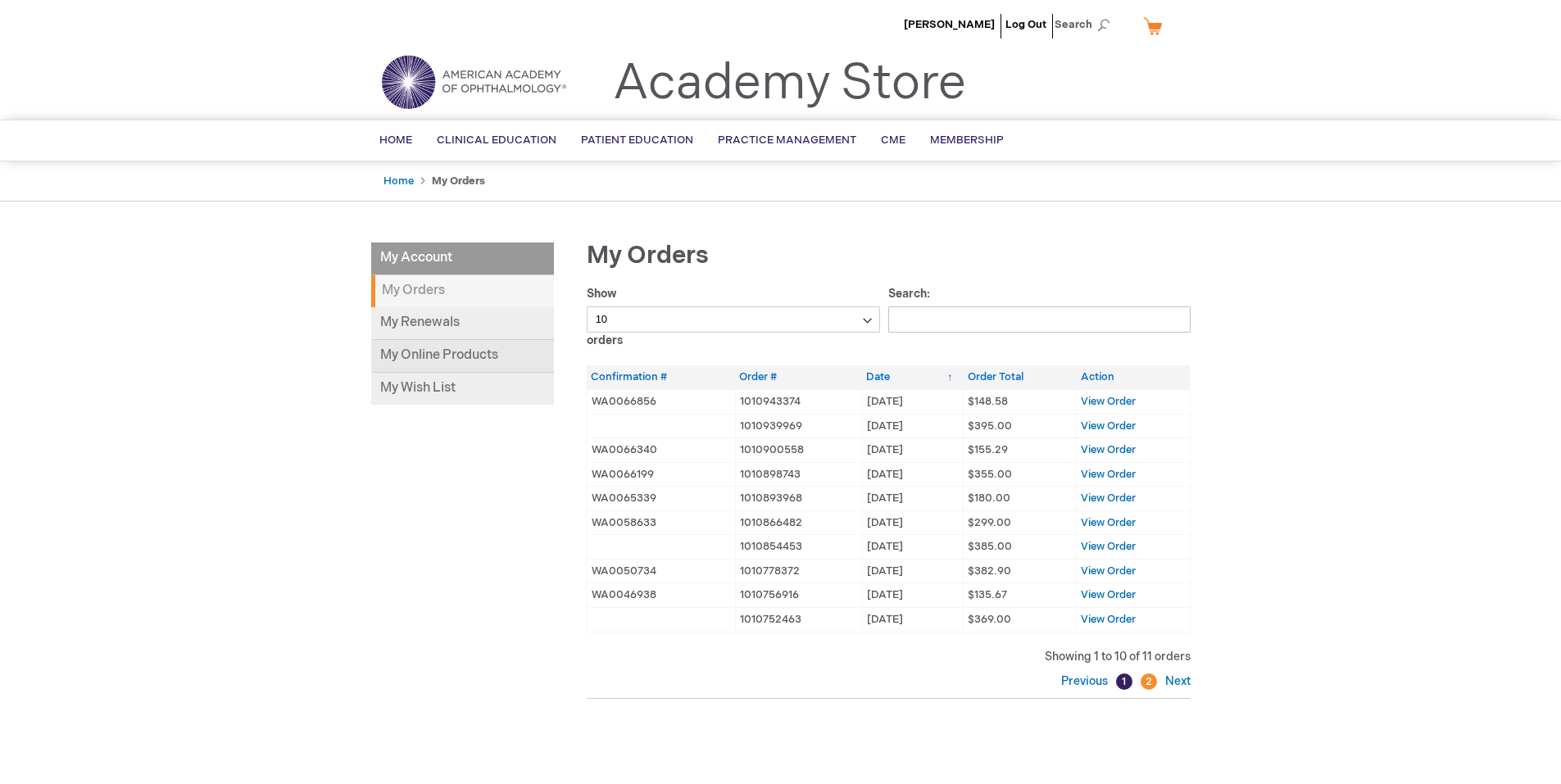
click at [439, 354] on link "My Online Products" at bounding box center [462, 356] width 183 height 33
